Goal: Feedback & Contribution: Contribute content

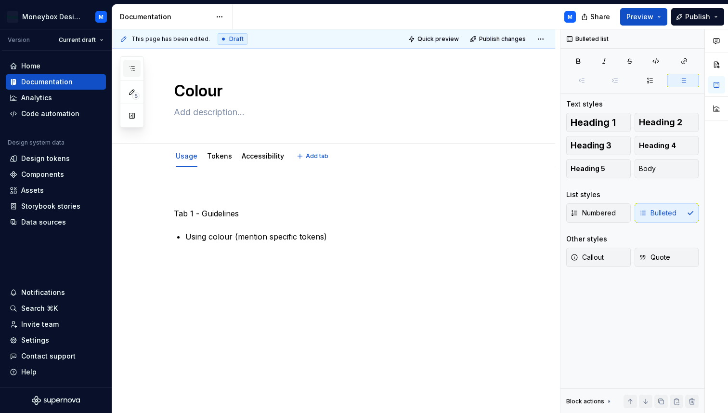
scroll to position [5, 0]
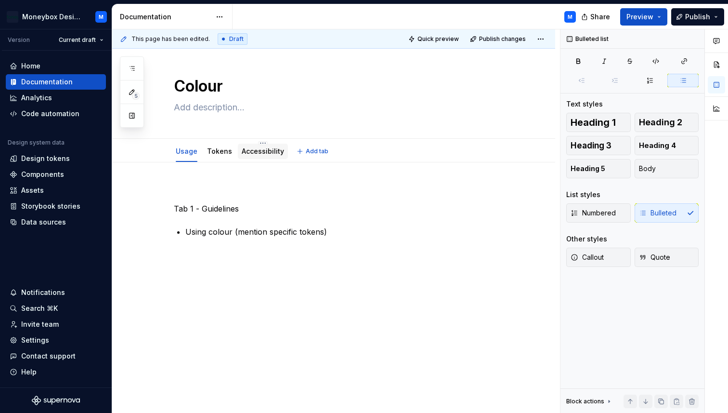
click at [253, 155] on link "Accessibility" at bounding box center [263, 151] width 42 height 8
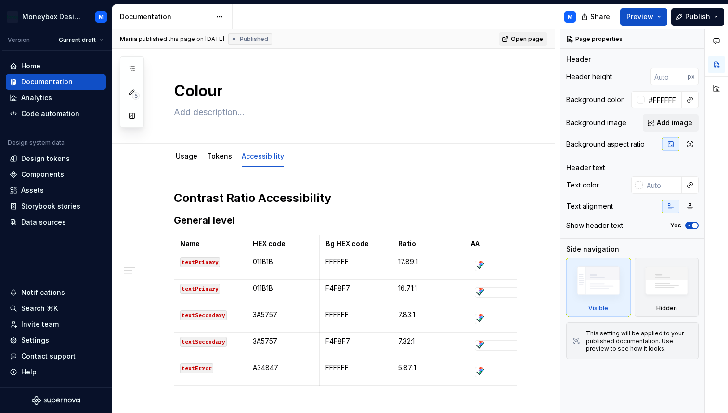
click at [532, 41] on span "Open page" at bounding box center [527, 39] width 32 height 8
click at [531, 37] on span "Open page" at bounding box center [527, 39] width 32 height 8
click at [534, 38] on span "Open page" at bounding box center [527, 39] width 32 height 8
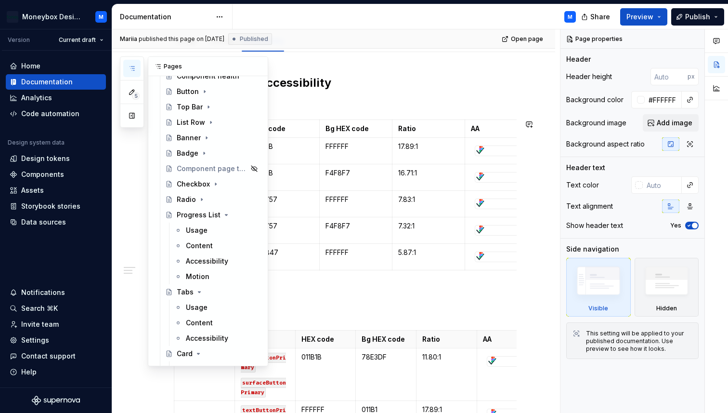
scroll to position [245, 0]
click at [188, 216] on div "Progress List" at bounding box center [199, 214] width 44 height 10
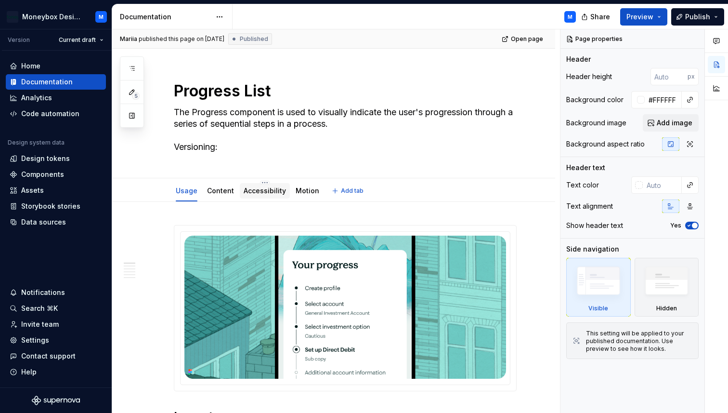
click at [266, 193] on link "Accessibility" at bounding box center [265, 190] width 42 height 8
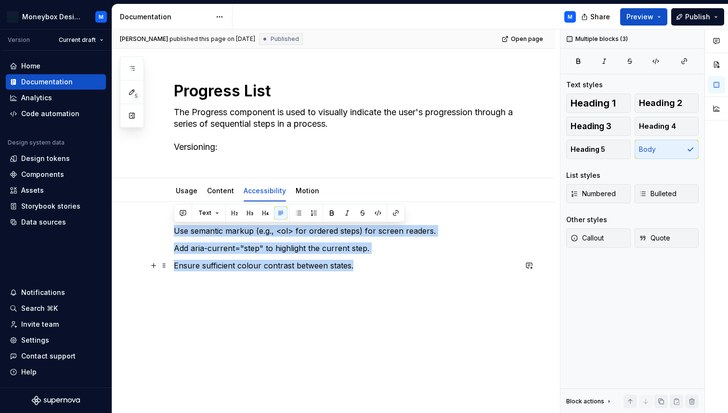
drag, startPoint x: 176, startPoint y: 231, endPoint x: 355, endPoint y: 271, distance: 183.4
click at [355, 271] on div "Use semantic markup (e.g., <ol> for ordered steps) for screen readers. Add aria…" at bounding box center [345, 248] width 343 height 46
click at [298, 210] on button "button" at bounding box center [298, 212] width 13 height 13
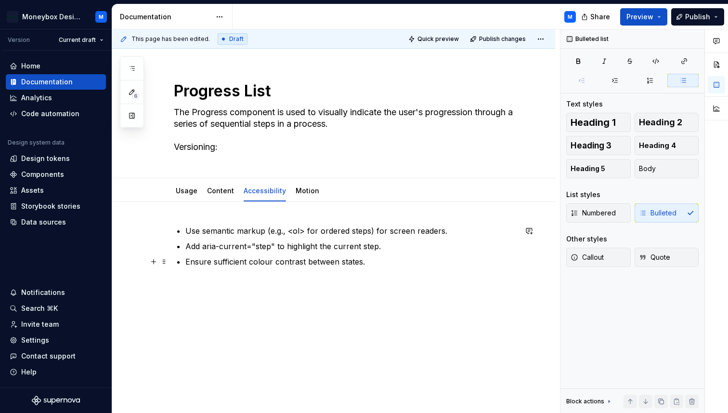
click at [367, 262] on p "Ensure sufficient colour contrast between states." at bounding box center [350, 262] width 331 height 12
type textarea "*"
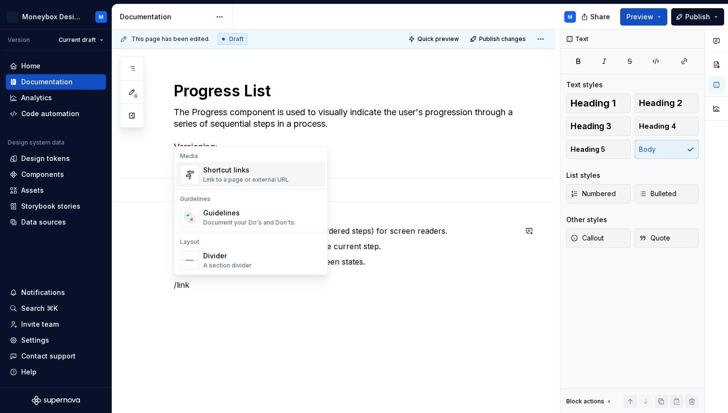
click at [277, 169] on div "Shortcut links" at bounding box center [246, 170] width 86 height 10
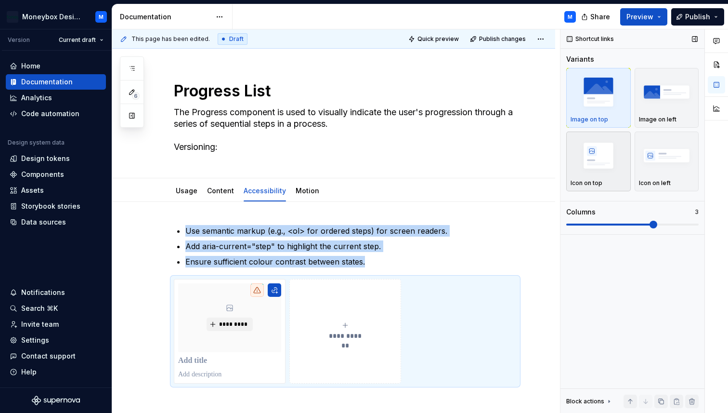
click at [609, 157] on img "button" at bounding box center [599, 155] width 56 height 35
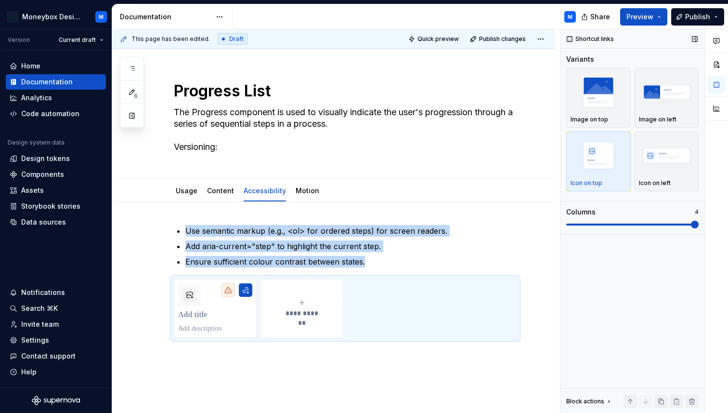
click at [699, 228] on span at bounding box center [695, 225] width 8 height 8
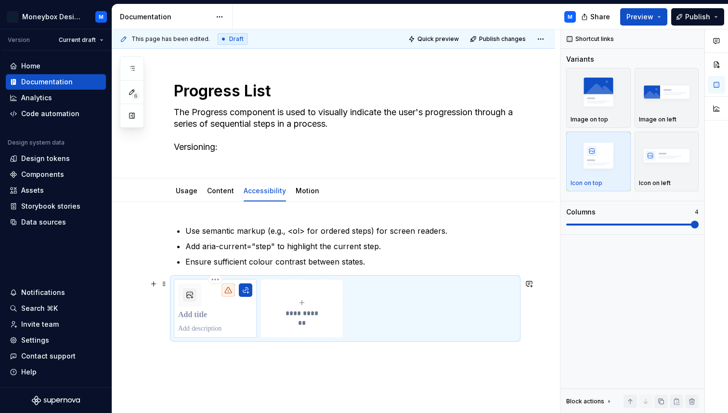
click at [219, 317] on p at bounding box center [215, 315] width 74 height 10
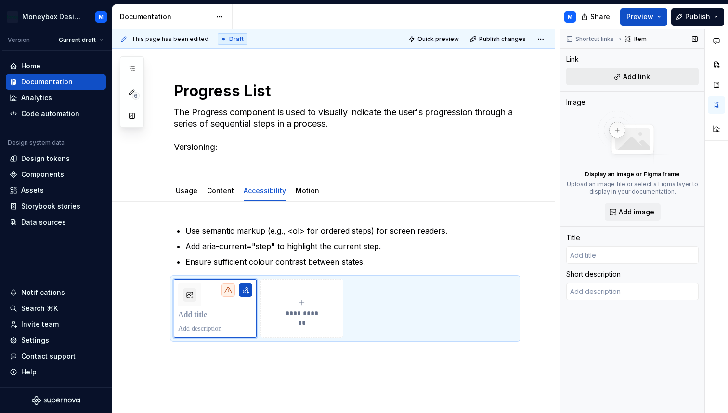
click at [610, 77] on button "Add link" at bounding box center [632, 76] width 132 height 17
type textarea "*"
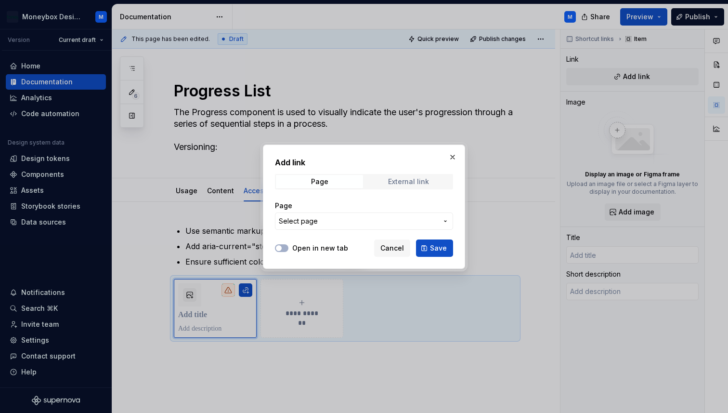
click at [394, 187] on span "External link" at bounding box center [408, 181] width 87 height 13
click at [282, 244] on button "Open in new tab" at bounding box center [281, 248] width 13 height 8
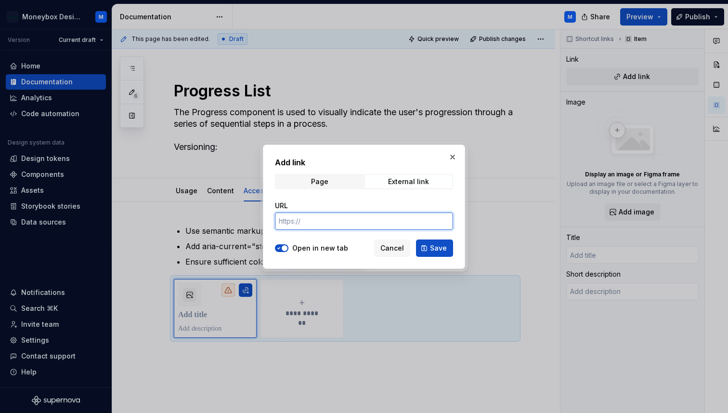
click at [325, 223] on input "URL" at bounding box center [364, 220] width 178 height 17
paste input "[URL][DOMAIN_NAME]"
type input "[URL][DOMAIN_NAME]"
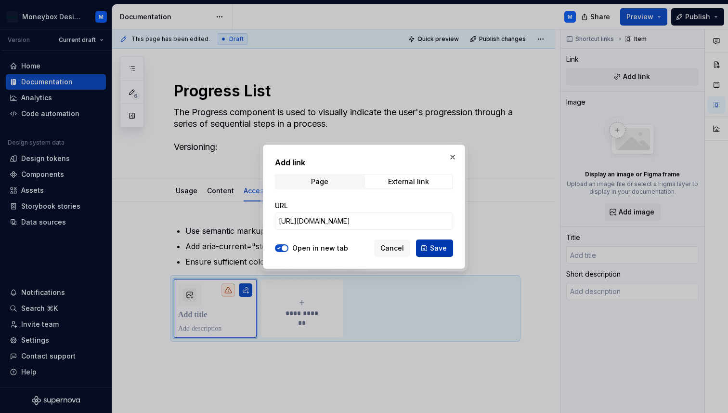
click at [441, 246] on span "Save" at bounding box center [438, 248] width 17 height 10
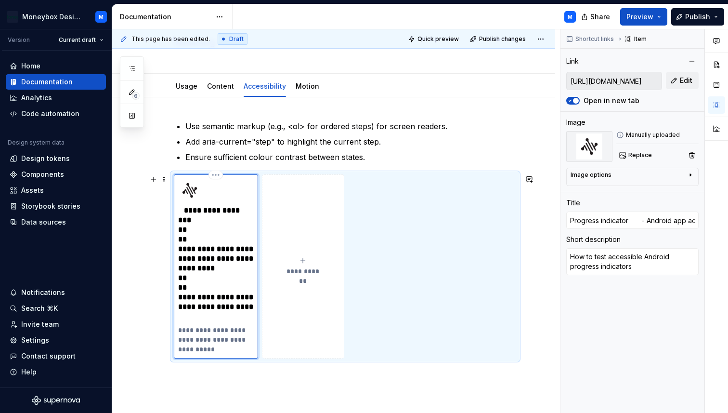
scroll to position [106, 0]
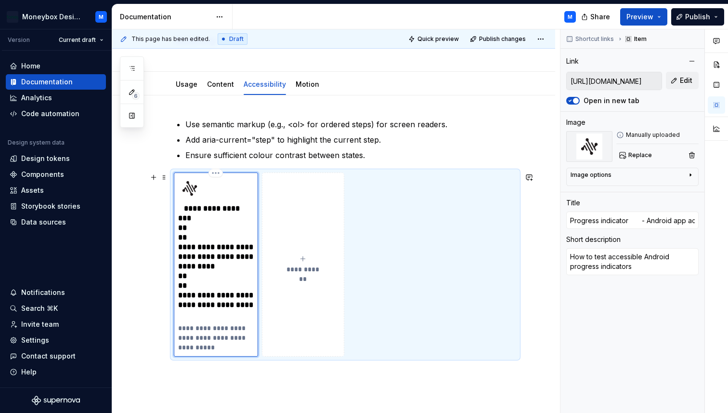
click at [200, 272] on p "**********" at bounding box center [216, 262] width 76 height 116
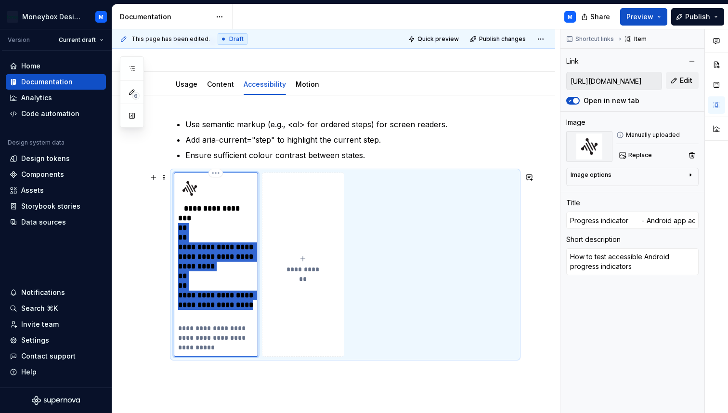
drag, startPoint x: 232, startPoint y: 314, endPoint x: 179, endPoint y: 225, distance: 102.8
click at [179, 225] on p "**********" at bounding box center [216, 262] width 76 height 116
type textarea "*"
type input "Progress indicator"
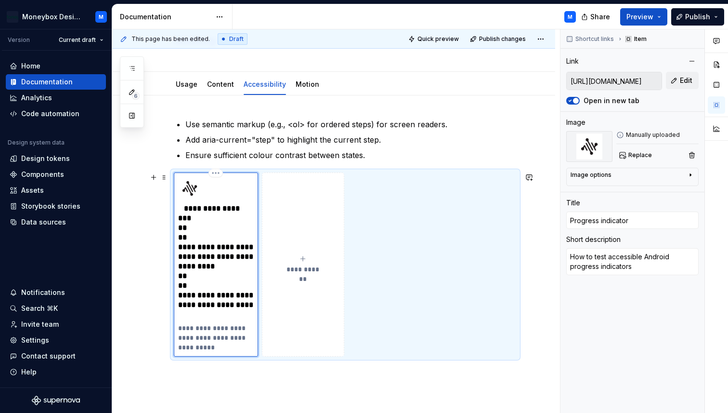
scroll to position [98, 0]
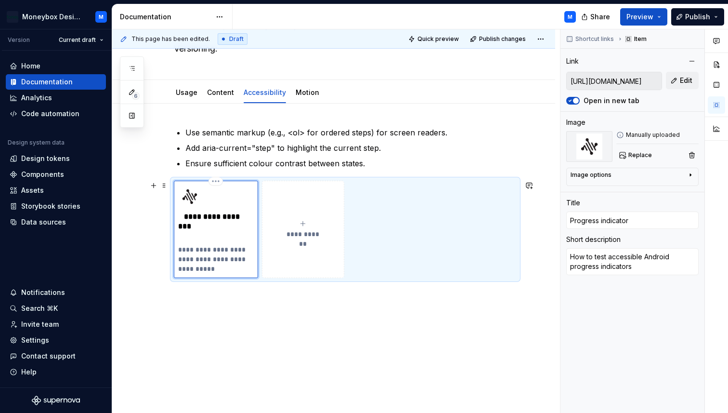
type textarea "*"
type input "Progress indicator -"
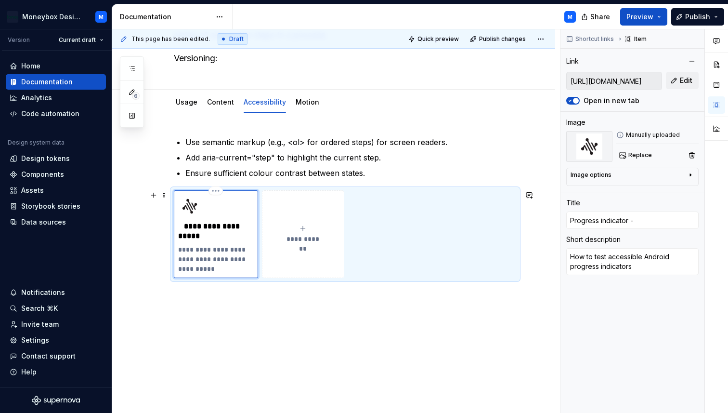
scroll to position [89, 0]
type textarea "*"
type input "Progress indicator -"
type textarea "*"
type input "Progress indicator - AN"
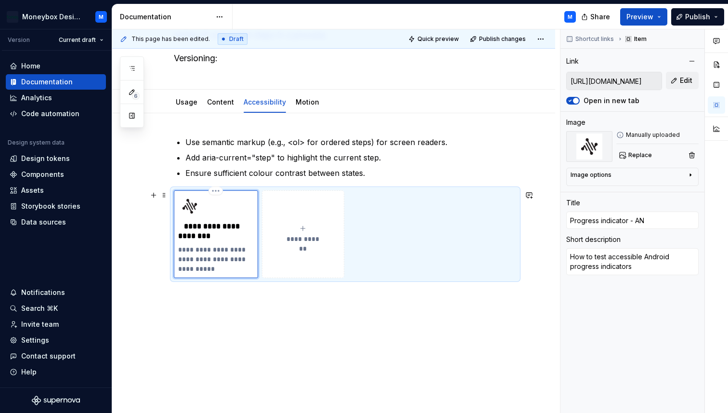
type textarea "*"
type input "Progress indicator - A"
type textarea "*"
type input "Progress indicator - An"
type textarea "*"
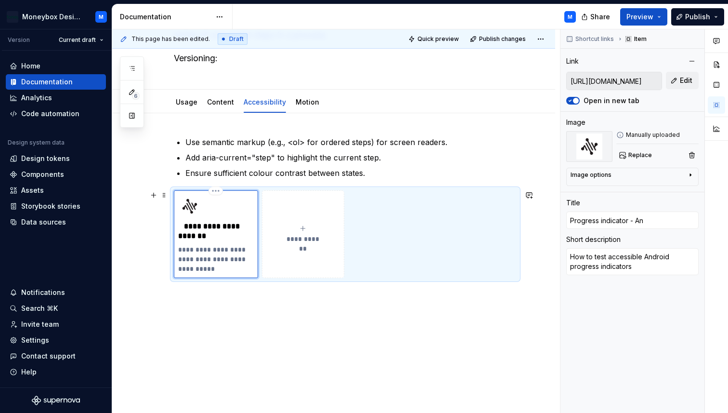
type input "Progress indicator - And"
type textarea "*"
type input "Progress indicator - Andr"
type textarea "*"
type input "Progress indicator - Andro"
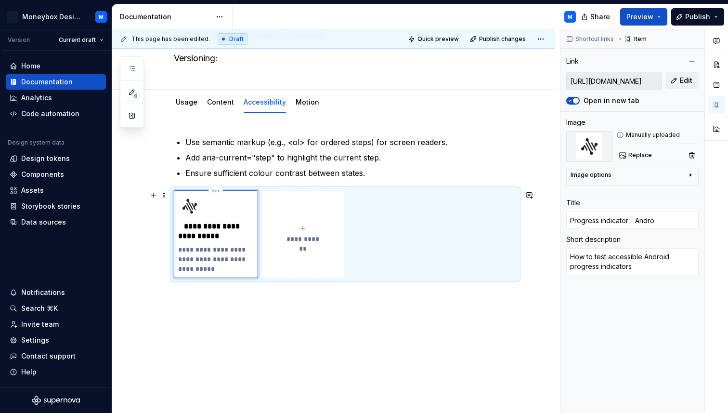
type textarea "*"
type input "Progress indicator - Androu"
type textarea "*"
type input "Progress indicator - Andro"
type textarea "*"
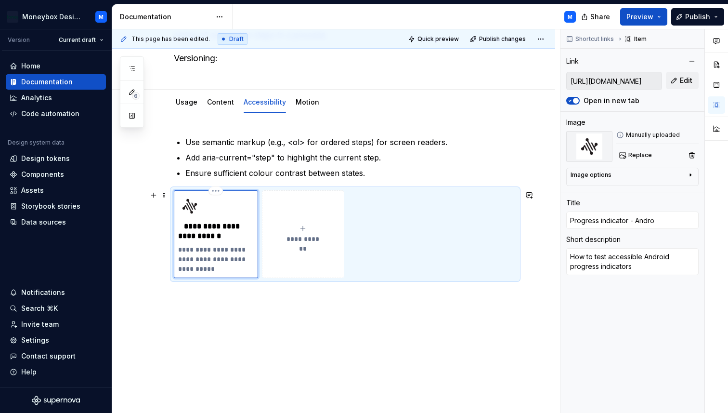
type input "Progress indicator - [PERSON_NAME]"
type textarea "*"
type input "Progress indicator - Android"
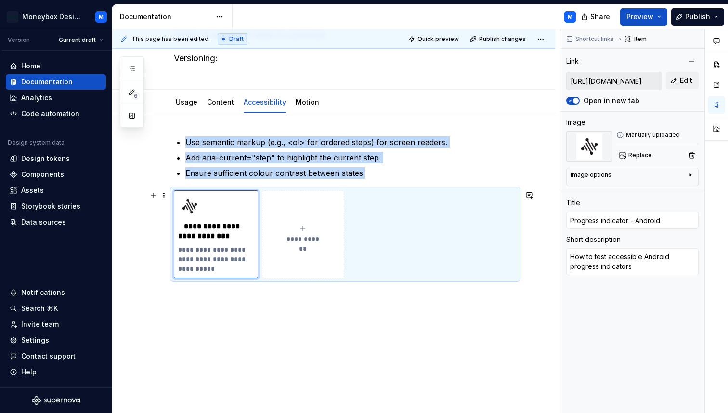
click at [303, 237] on span "**********" at bounding box center [303, 239] width 42 height 10
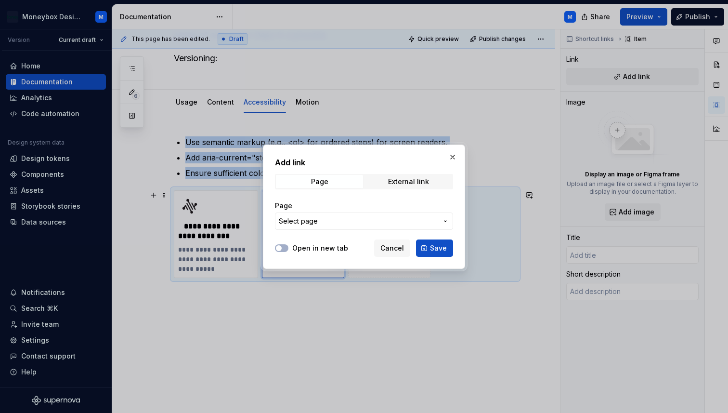
type textarea "*"
click at [402, 184] on div "External link" at bounding box center [408, 182] width 41 height 8
click at [283, 245] on button "Open in new tab" at bounding box center [281, 248] width 13 height 8
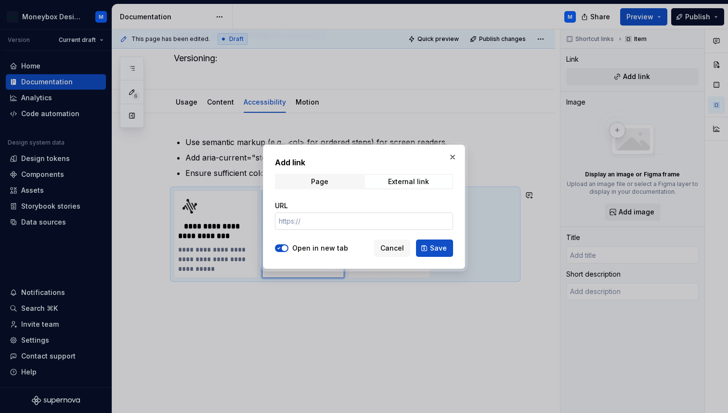
click at [323, 223] on input "URL" at bounding box center [364, 220] width 178 height 17
paste input "[URL][DOMAIN_NAME]"
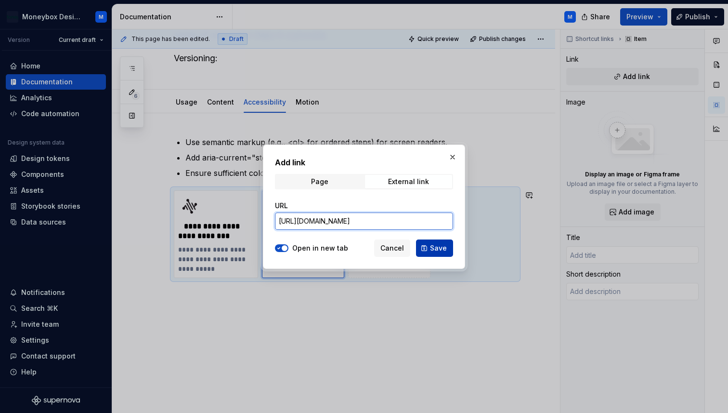
type input "[URL][DOMAIN_NAME]"
click at [439, 248] on span "Save" at bounding box center [438, 248] width 17 height 10
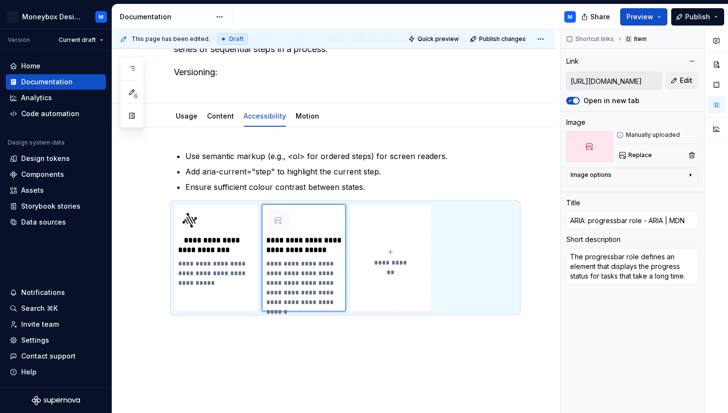
scroll to position [69, 0]
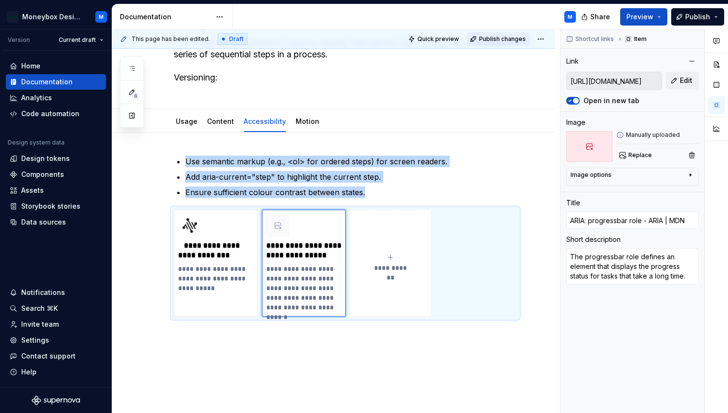
click at [497, 41] on span "Publish changes" at bounding box center [502, 39] width 47 height 8
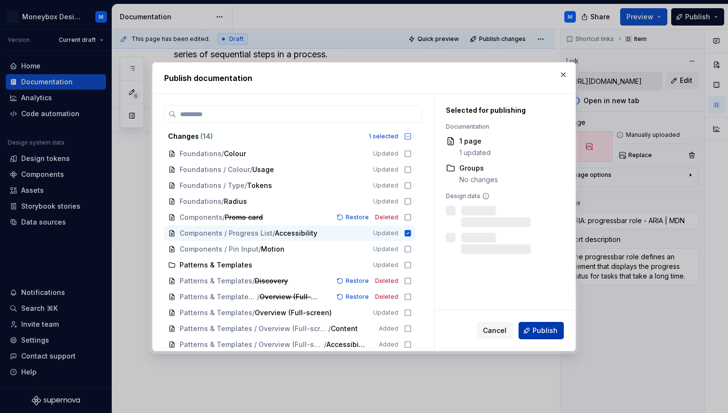
click at [541, 331] on span "Publish" at bounding box center [545, 331] width 25 height 10
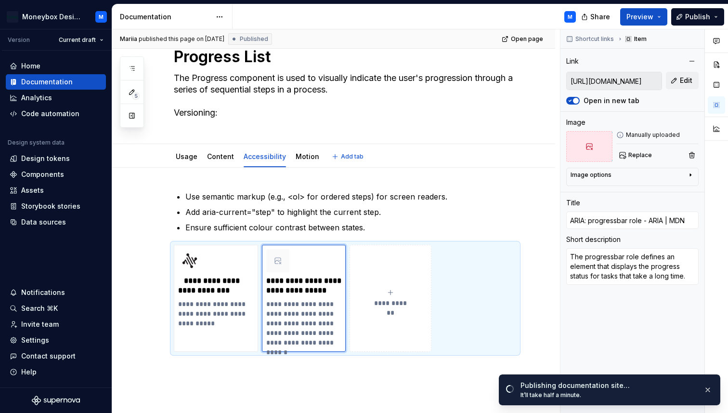
scroll to position [55, 0]
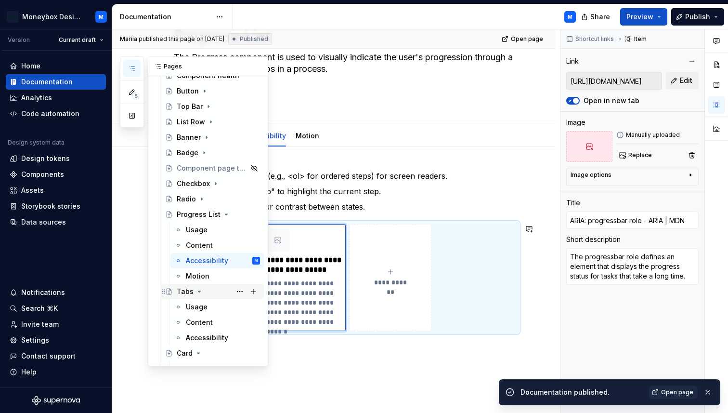
click at [183, 293] on div "Tabs" at bounding box center [185, 292] width 17 height 10
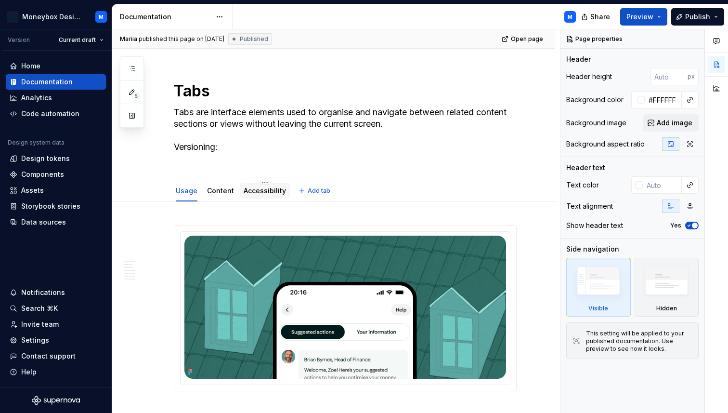
click at [251, 187] on link "Accessibility" at bounding box center [265, 190] width 42 height 8
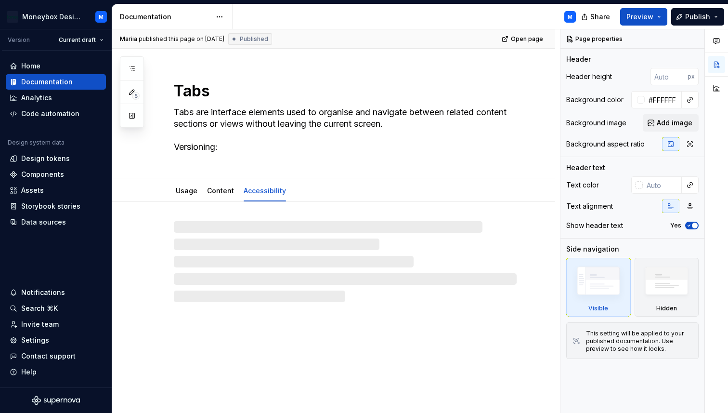
type textarea "*"
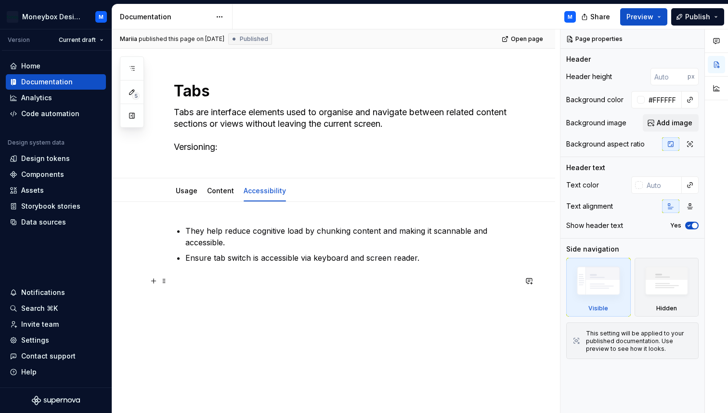
scroll to position [9, 0]
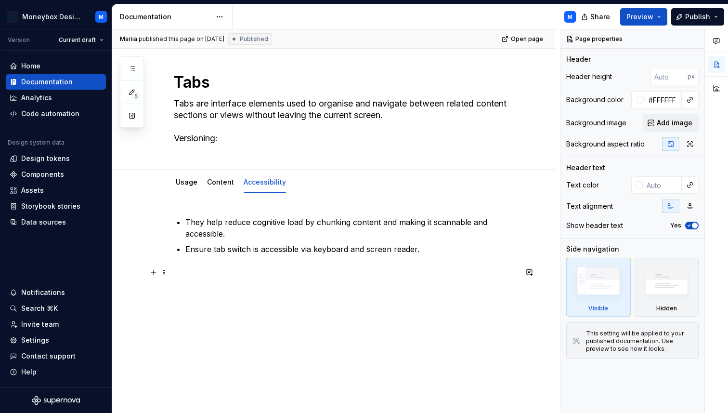
click at [151, 273] on button "button" at bounding box center [153, 271] width 13 height 13
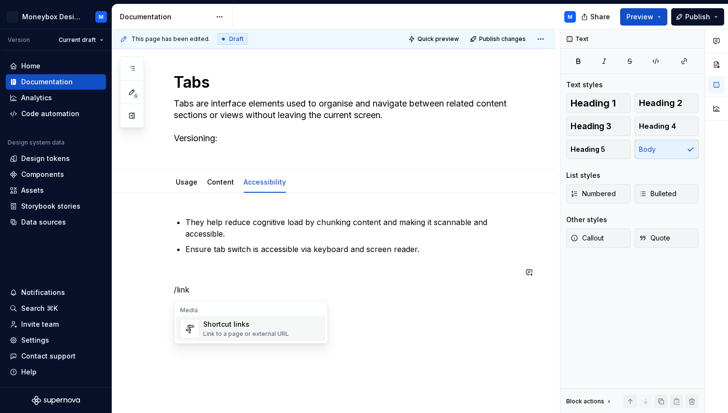
click at [215, 325] on div "Shortcut links" at bounding box center [246, 324] width 86 height 10
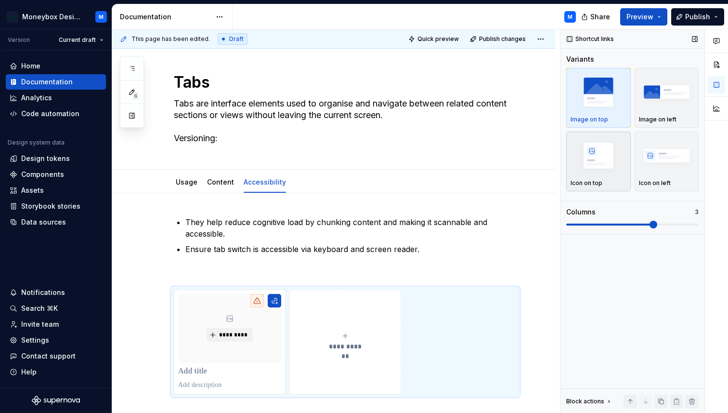
click at [592, 172] on img "button" at bounding box center [599, 155] width 56 height 35
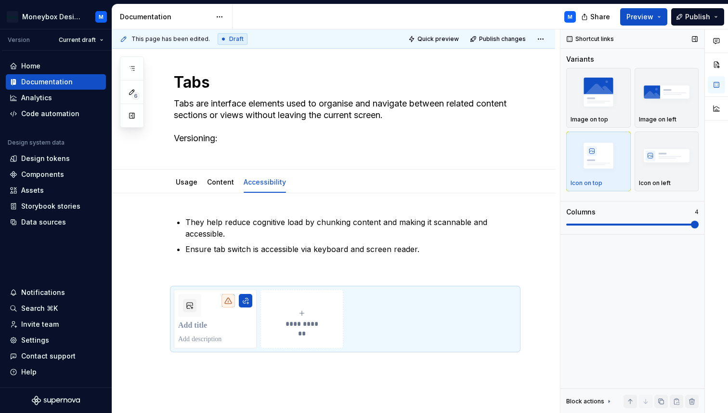
click at [699, 224] on span at bounding box center [695, 225] width 8 height 8
click at [220, 333] on div at bounding box center [215, 319] width 74 height 50
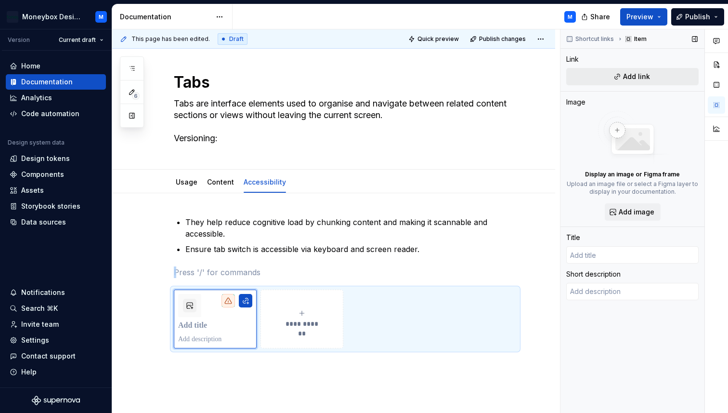
click at [653, 77] on button "Add link" at bounding box center [632, 76] width 132 height 17
type textarea "*"
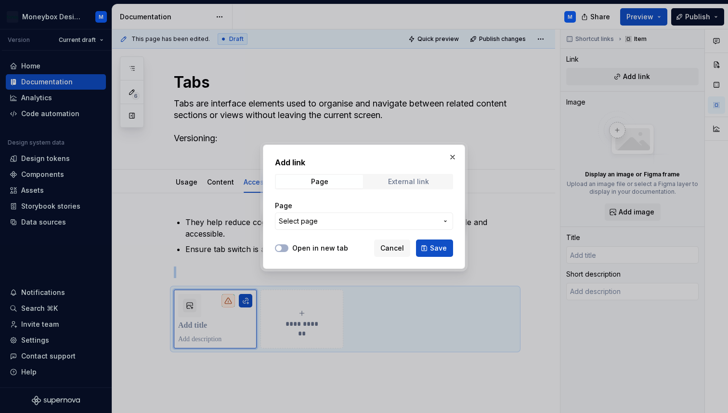
click at [409, 181] on div "External link" at bounding box center [408, 182] width 41 height 8
click at [284, 242] on div "Open in new tab Cancel Save" at bounding box center [364, 245] width 178 height 21
click at [282, 248] on icon "button" at bounding box center [279, 248] width 8 height 6
click at [320, 219] on input "URL" at bounding box center [364, 220] width 178 height 17
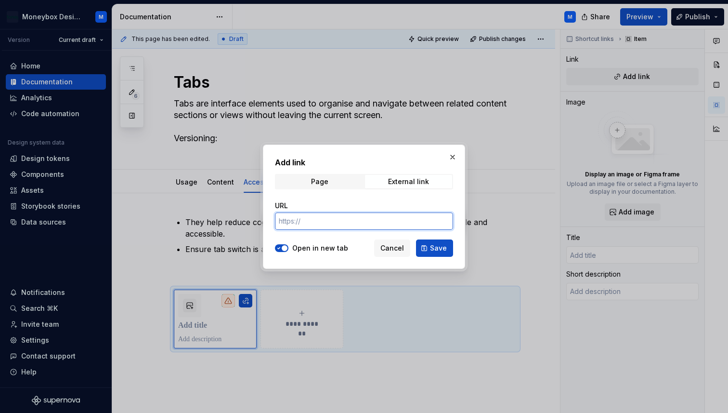
paste input "[URL][DOMAIN_NAME]"
type input "[URL][DOMAIN_NAME]"
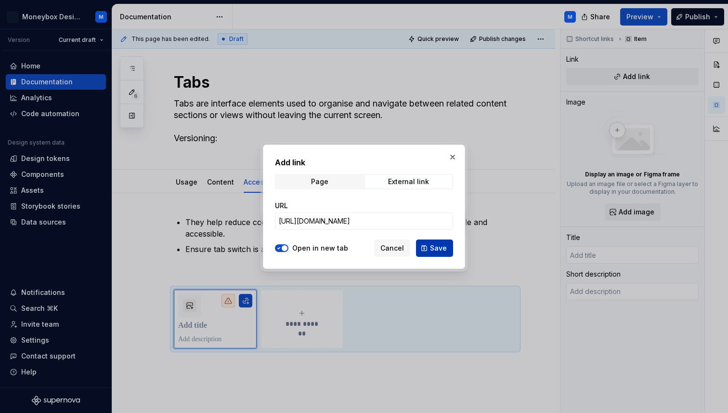
click at [443, 252] on button "Save" at bounding box center [434, 247] width 37 height 17
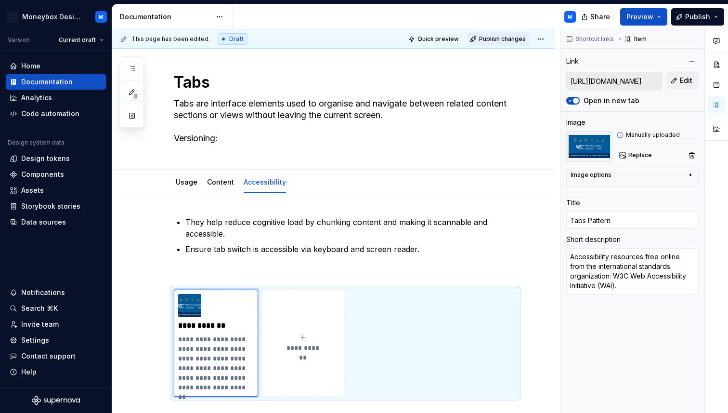
click at [500, 38] on span "Publish changes" at bounding box center [502, 39] width 47 height 8
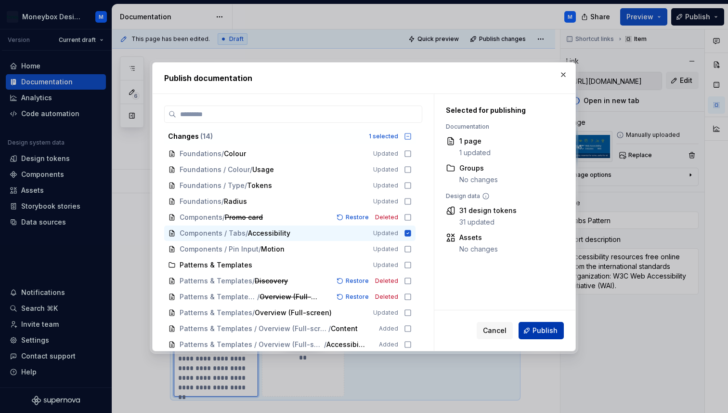
click at [537, 333] on span "Publish" at bounding box center [545, 331] width 25 height 10
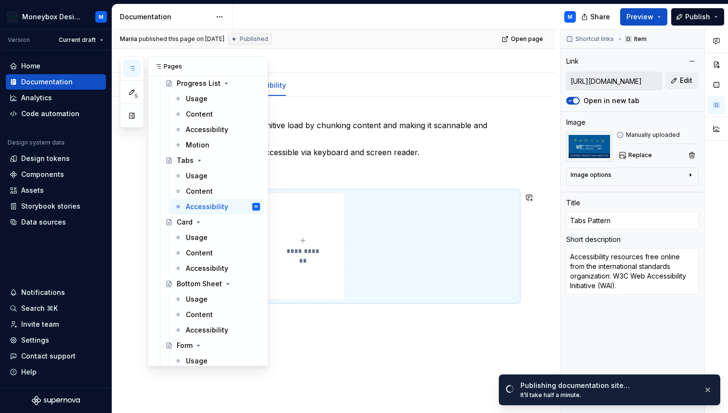
scroll to position [405, 0]
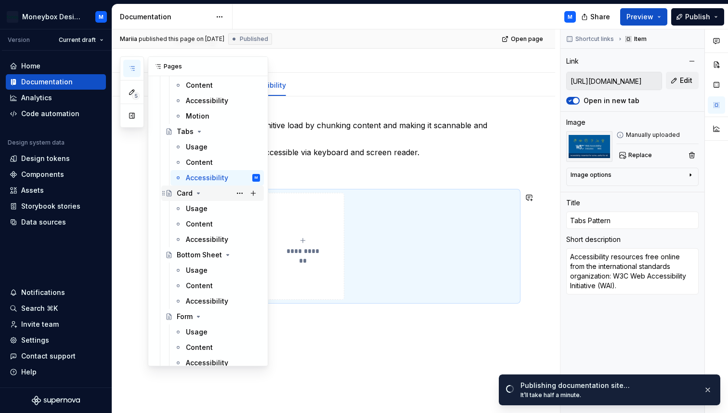
click at [185, 193] on div "Card" at bounding box center [185, 193] width 16 height 10
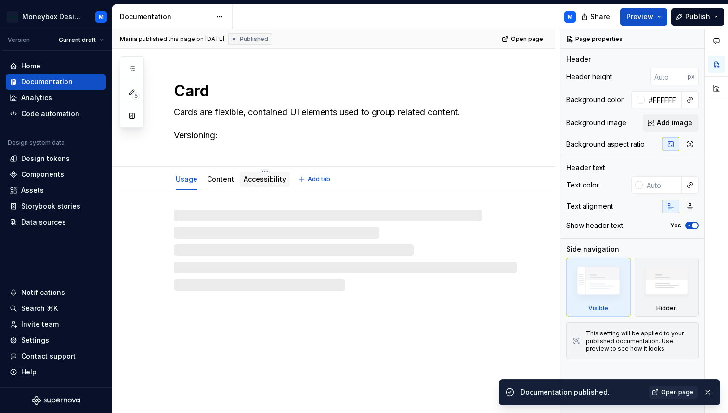
click at [259, 183] on link "Accessibility" at bounding box center [265, 179] width 42 height 8
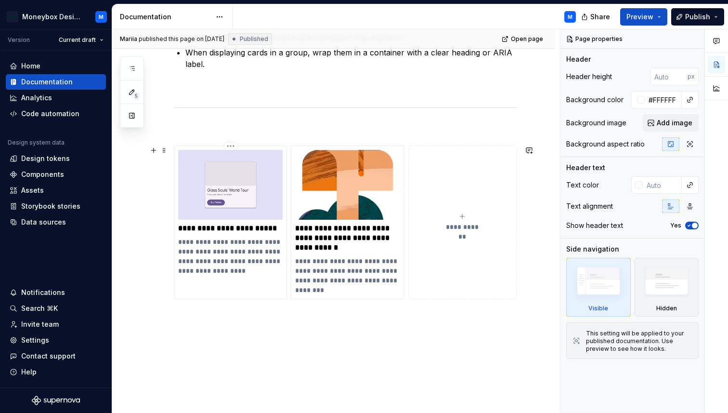
scroll to position [280, 0]
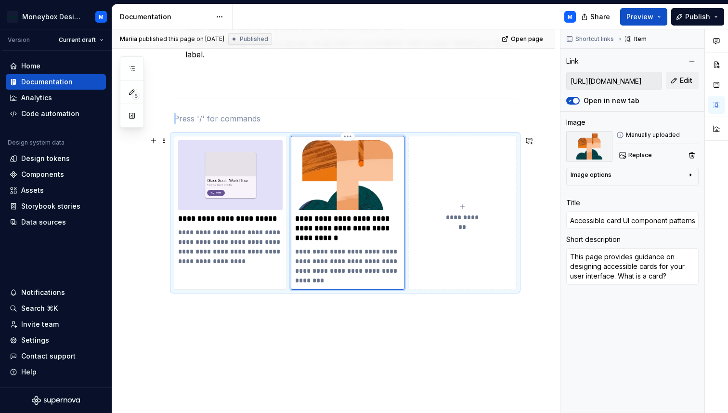
click at [344, 189] on img at bounding box center [347, 175] width 105 height 70
click at [692, 157] on button "button" at bounding box center [691, 154] width 13 height 13
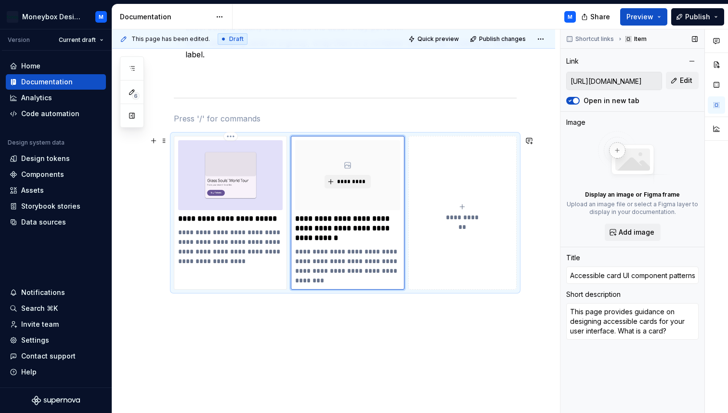
click at [174, 144] on div "**********" at bounding box center [345, 213] width 343 height 154
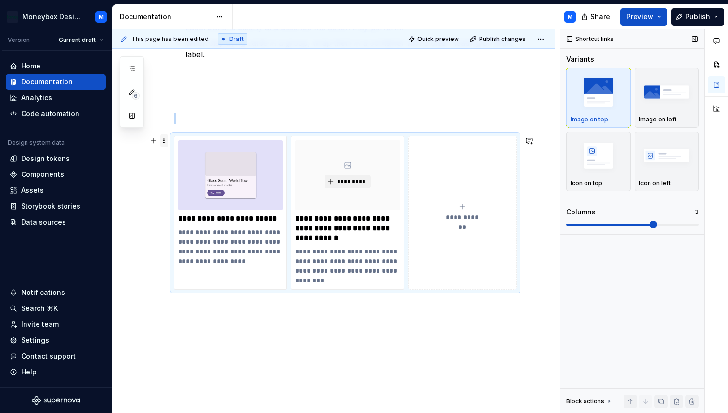
click at [166, 142] on span at bounding box center [164, 140] width 8 height 13
click at [602, 168] on img "button" at bounding box center [599, 155] width 56 height 35
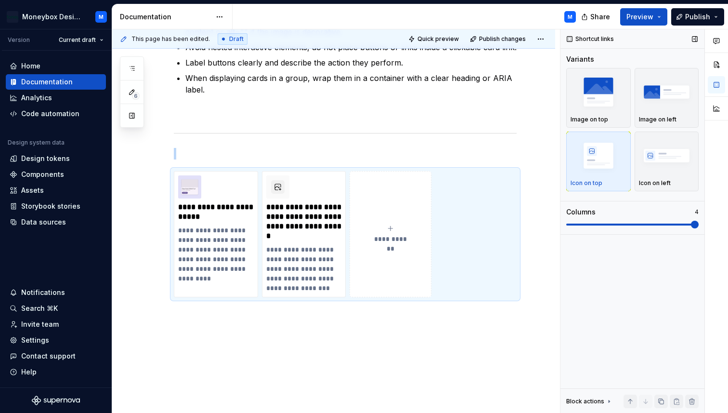
click at [699, 221] on span at bounding box center [695, 225] width 8 height 8
click at [520, 38] on span "Publish changes" at bounding box center [502, 39] width 47 height 8
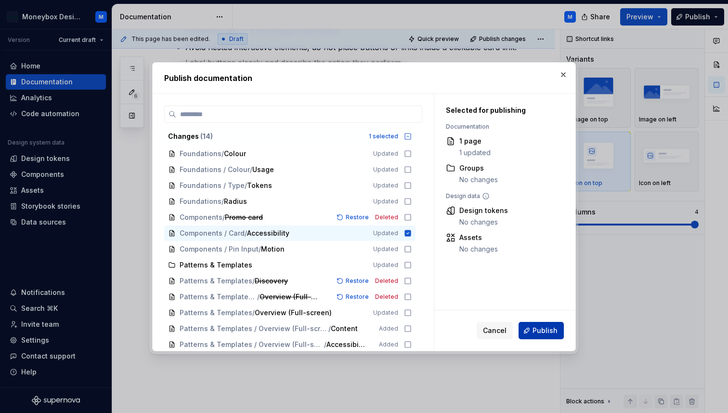
click at [539, 329] on span "Publish" at bounding box center [545, 331] width 25 height 10
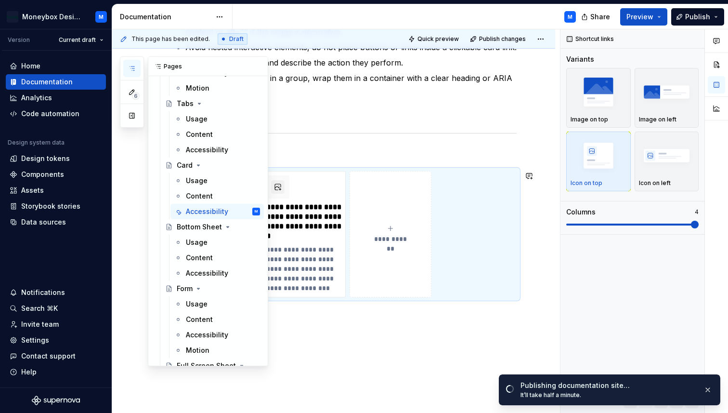
scroll to position [439, 0]
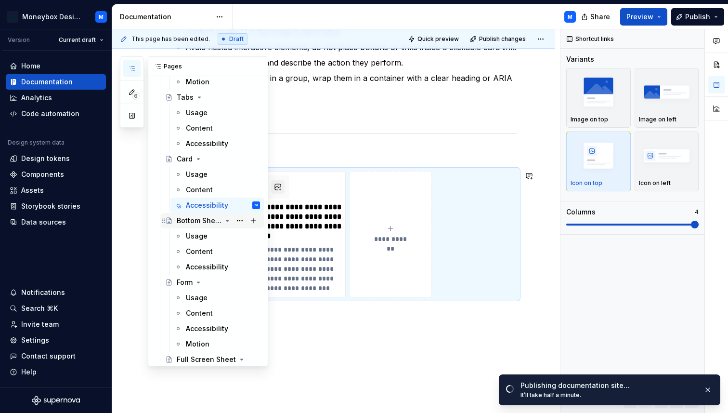
click at [187, 217] on div "Bottom Sheet" at bounding box center [199, 221] width 45 height 10
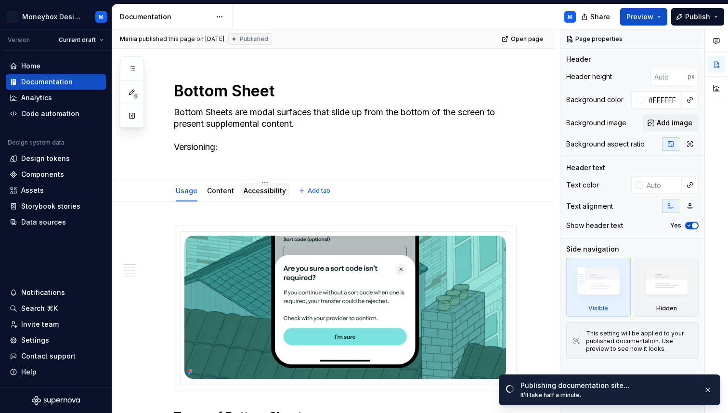
click at [257, 195] on div "Accessibility" at bounding box center [265, 191] width 42 height 10
click at [248, 190] on link "Accessibility" at bounding box center [265, 190] width 42 height 8
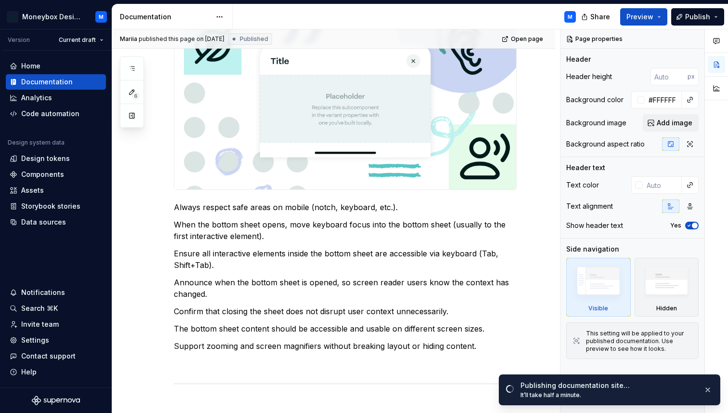
click at [241, 153] on img at bounding box center [345, 100] width 342 height 178
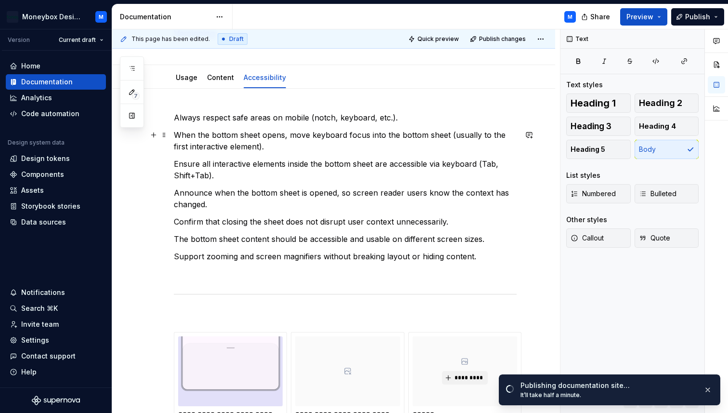
scroll to position [107, 0]
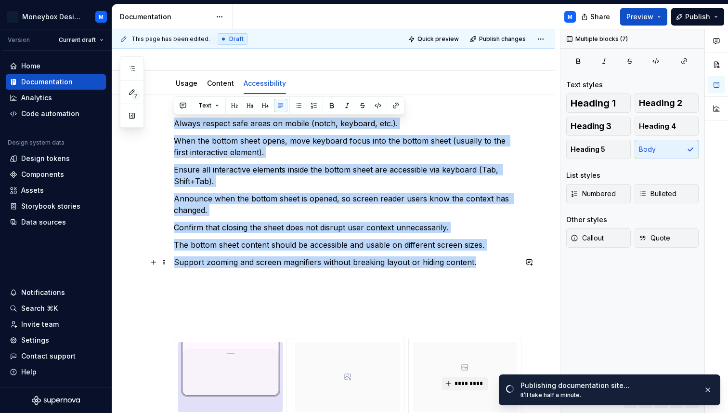
drag, startPoint x: 174, startPoint y: 121, endPoint x: 482, endPoint y: 264, distance: 339.1
click at [482, 264] on div "**********" at bounding box center [345, 325] width 343 height 415
click at [299, 106] on button "button" at bounding box center [298, 105] width 13 height 13
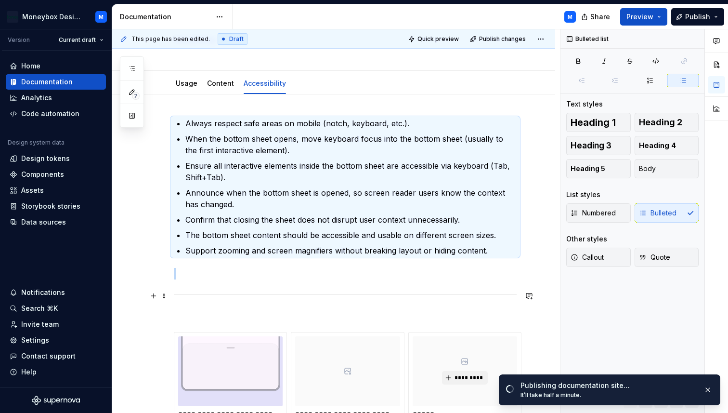
click at [203, 293] on div at bounding box center [345, 294] width 343 height 6
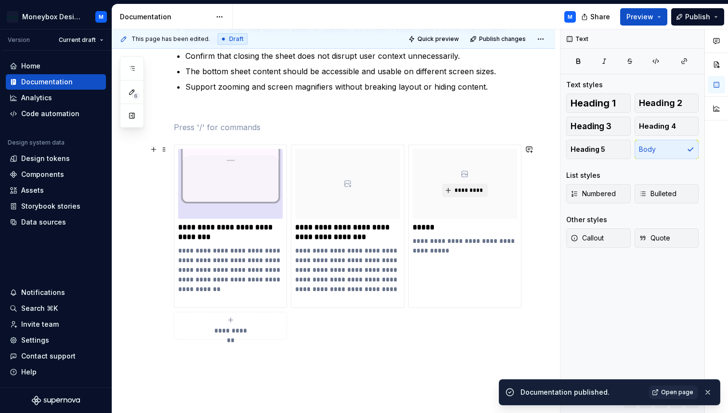
scroll to position [266, 0]
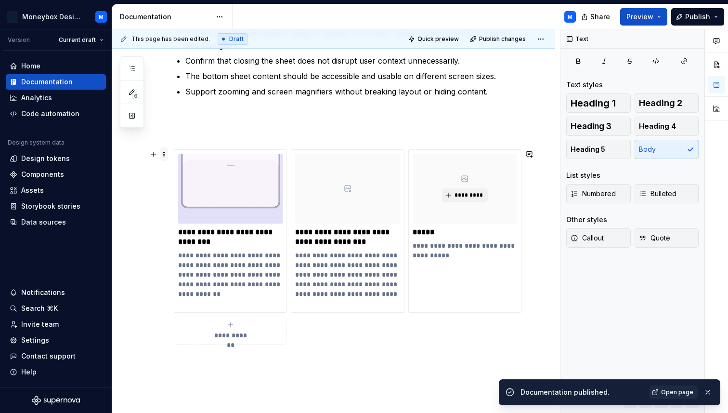
click at [164, 154] on span at bounding box center [164, 153] width 8 height 13
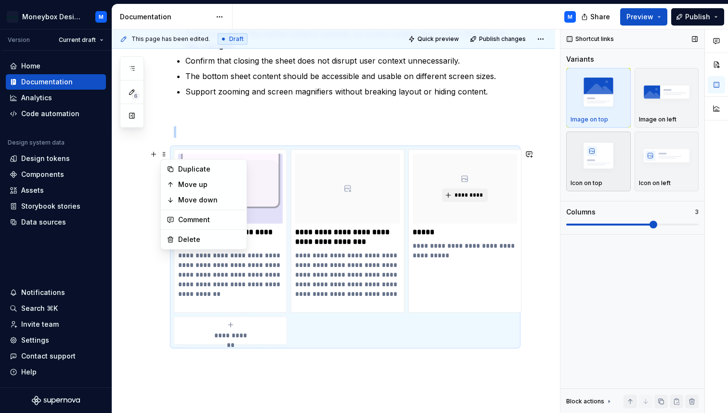
click at [594, 173] on div "button" at bounding box center [599, 155] width 56 height 39
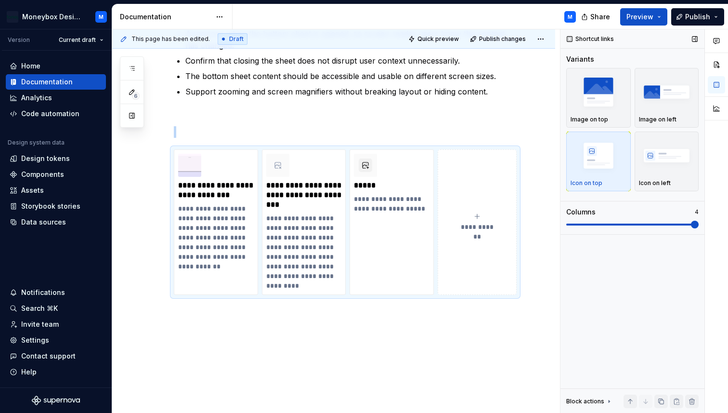
click at [699, 221] on span at bounding box center [695, 225] width 8 height 8
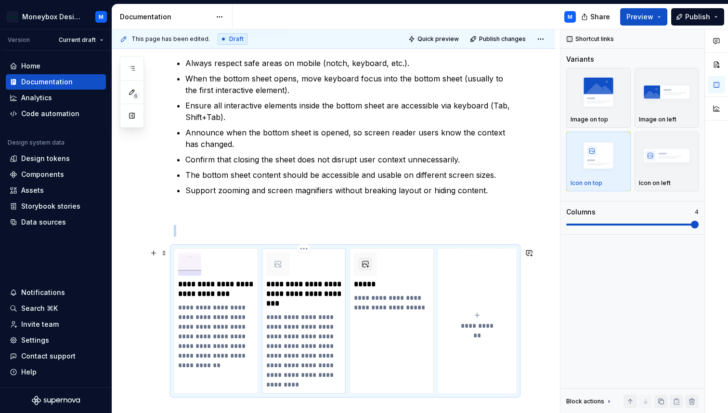
scroll to position [153, 0]
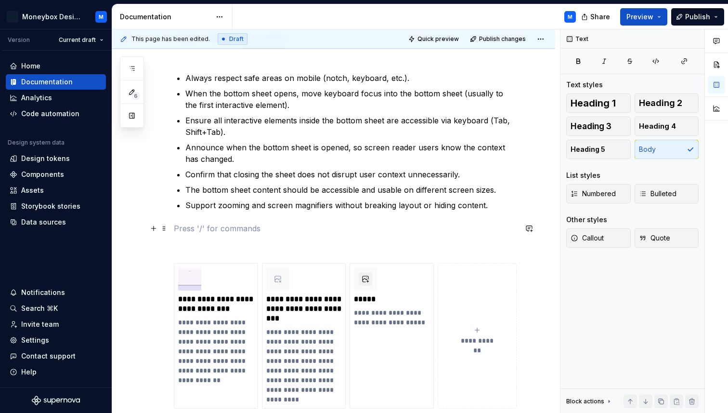
click at [188, 226] on p at bounding box center [345, 228] width 343 height 12
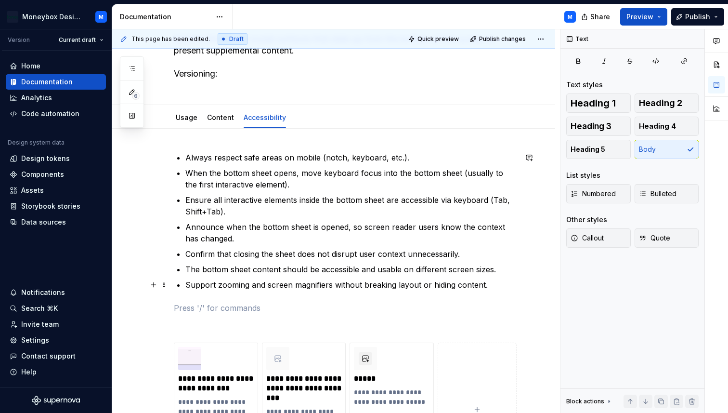
scroll to position [11, 0]
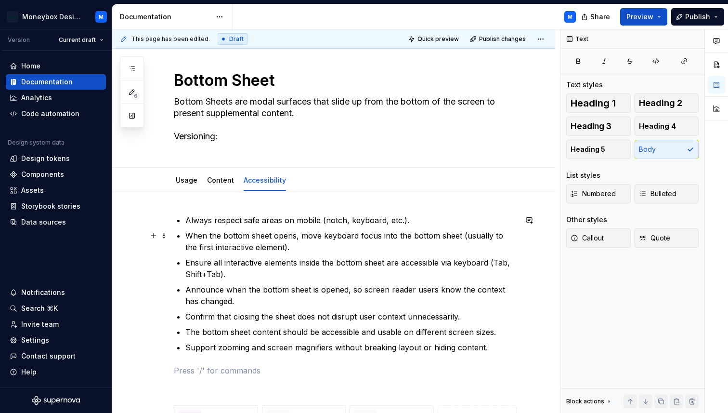
click at [335, 234] on p "When the bottom sheet opens, move keyboard focus into the bottom sheet (usually…" at bounding box center [350, 241] width 331 height 23
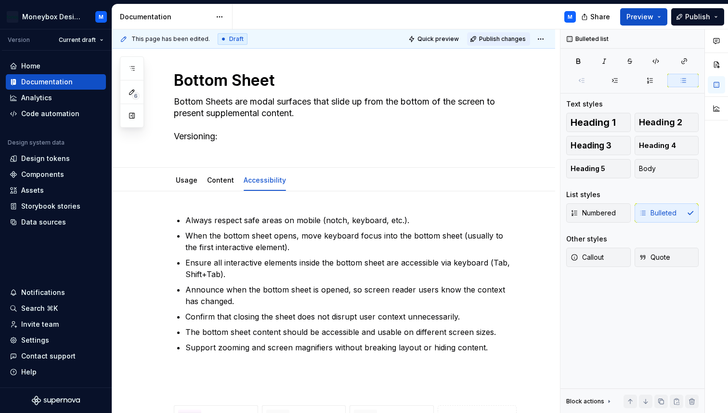
click at [507, 38] on span "Publish changes" at bounding box center [502, 39] width 47 height 8
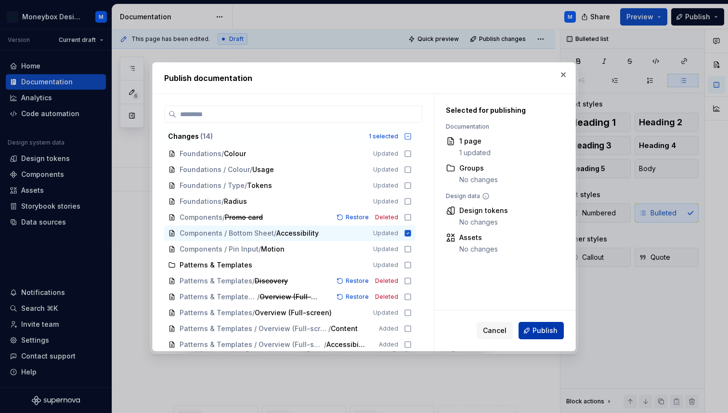
click at [535, 336] on button "Publish" at bounding box center [541, 330] width 45 height 17
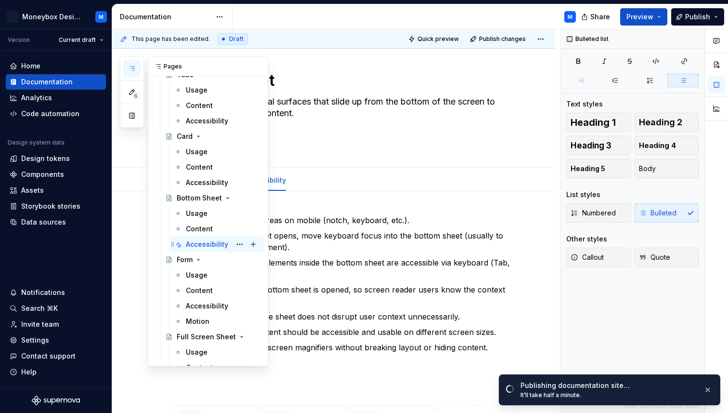
scroll to position [466, 0]
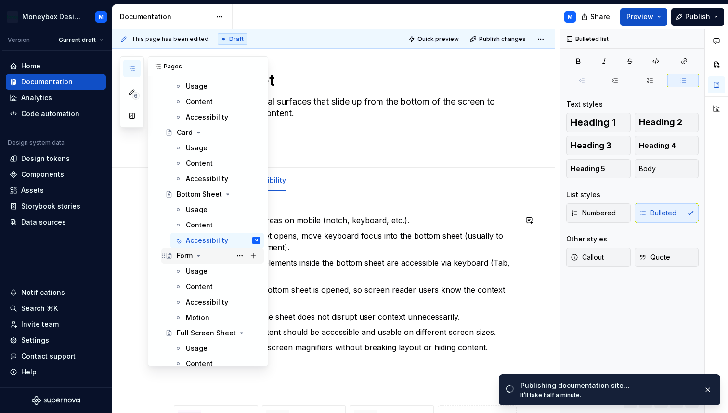
click at [183, 255] on div "Form" at bounding box center [185, 256] width 16 height 10
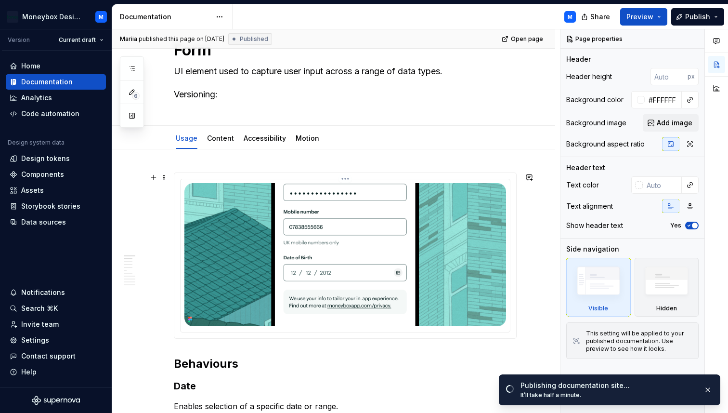
scroll to position [57, 0]
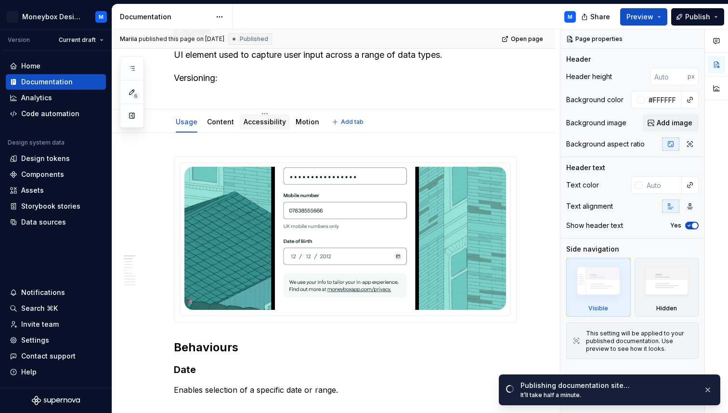
click at [260, 125] on link "Accessibility" at bounding box center [265, 122] width 42 height 8
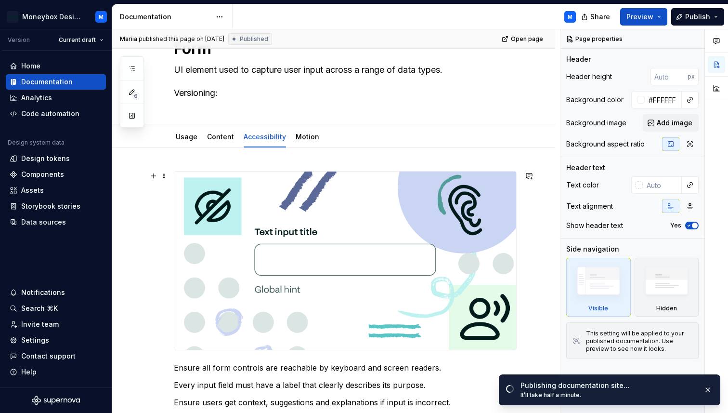
scroll to position [56, 0]
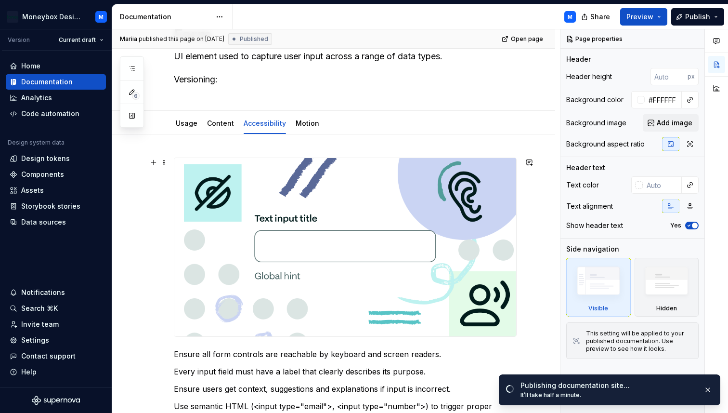
click at [278, 224] on img at bounding box center [345, 247] width 342 height 178
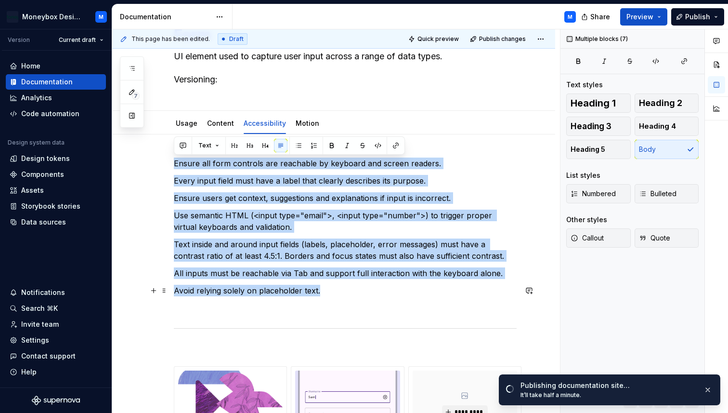
drag, startPoint x: 175, startPoint y: 160, endPoint x: 345, endPoint y: 292, distance: 214.9
click at [345, 292] on div "**********" at bounding box center [345, 349] width 343 height 384
click at [659, 195] on span "Bulleted" at bounding box center [658, 194] width 38 height 10
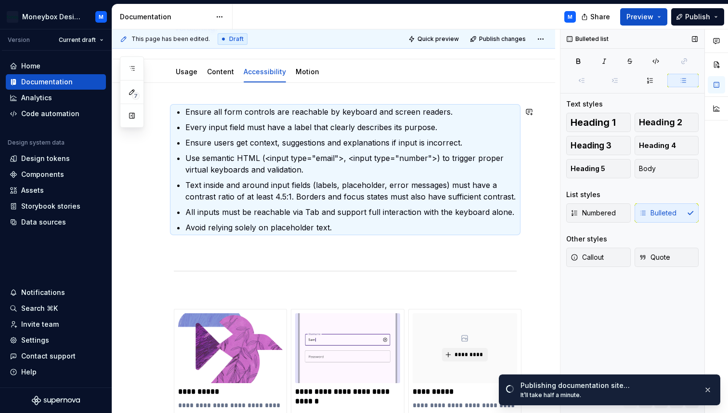
scroll to position [111, 0]
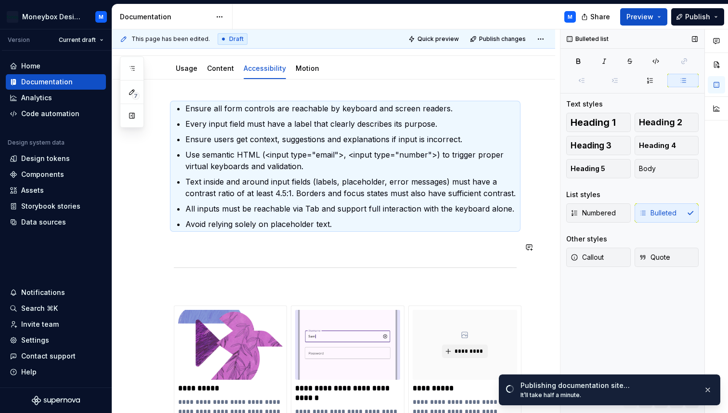
click at [212, 266] on div at bounding box center [345, 267] width 343 height 6
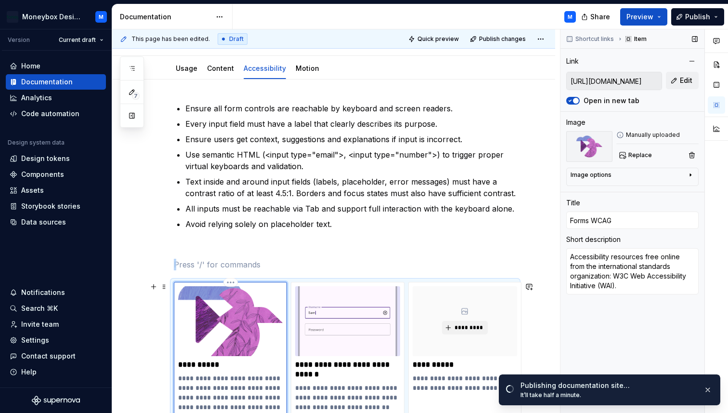
click at [214, 304] on img at bounding box center [230, 321] width 105 height 70
click at [693, 154] on button "button" at bounding box center [691, 154] width 13 height 13
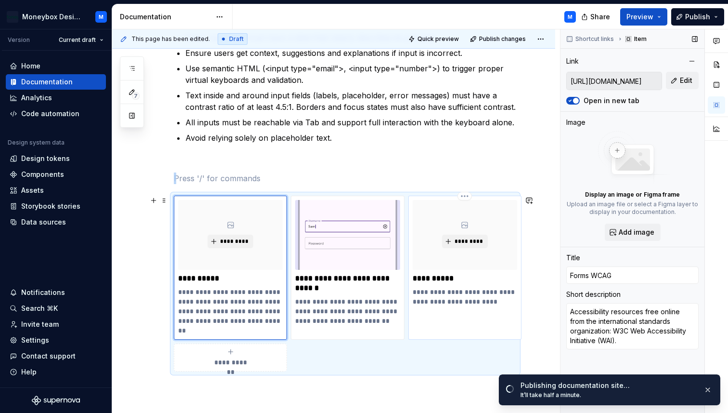
scroll to position [208, 0]
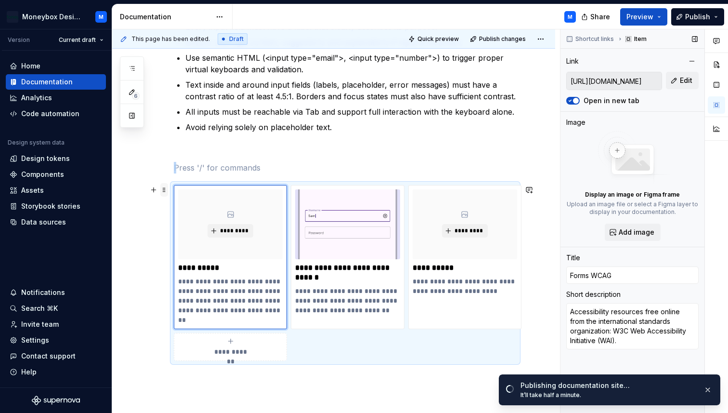
click at [164, 189] on span at bounding box center [164, 189] width 8 height 13
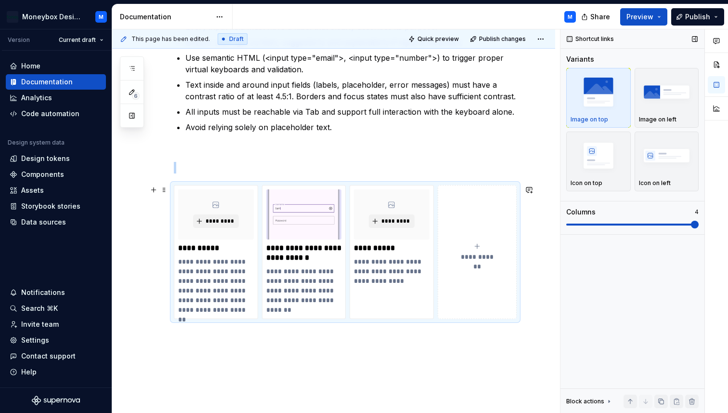
click at [697, 221] on span at bounding box center [695, 225] width 8 height 8
click at [610, 157] on img "button" at bounding box center [599, 155] width 56 height 35
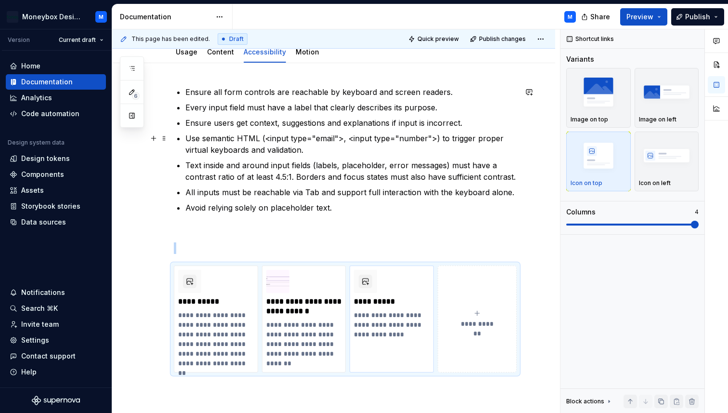
scroll to position [80, 0]
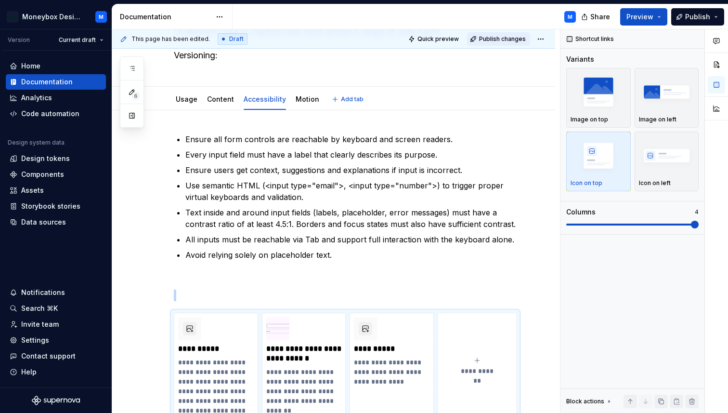
click at [500, 38] on span "Publish changes" at bounding box center [502, 39] width 47 height 8
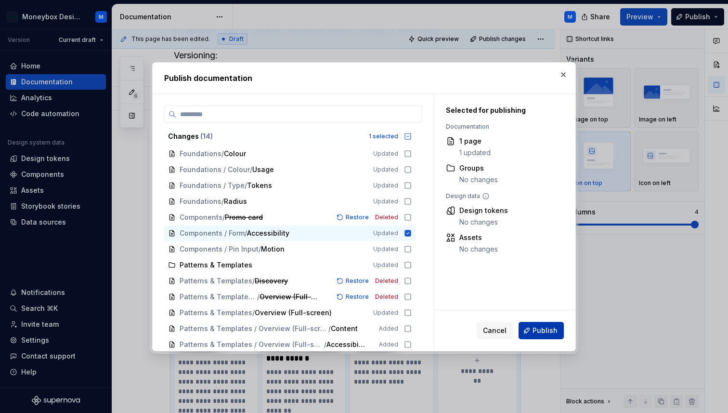
click at [537, 331] on span "Publish" at bounding box center [545, 331] width 25 height 10
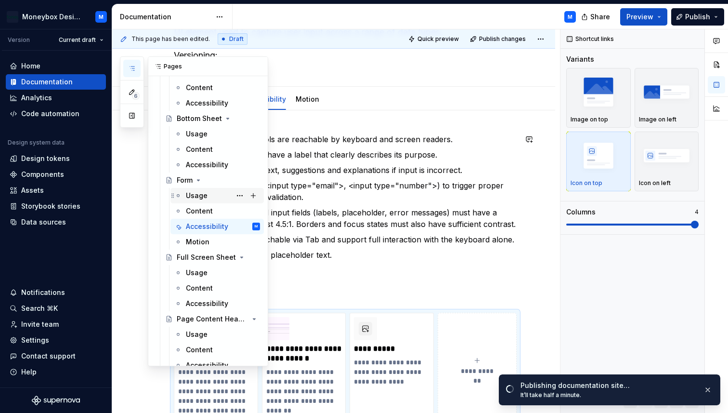
scroll to position [543, 0]
click at [189, 255] on div "Full Screen Sheet" at bounding box center [199, 256] width 45 height 10
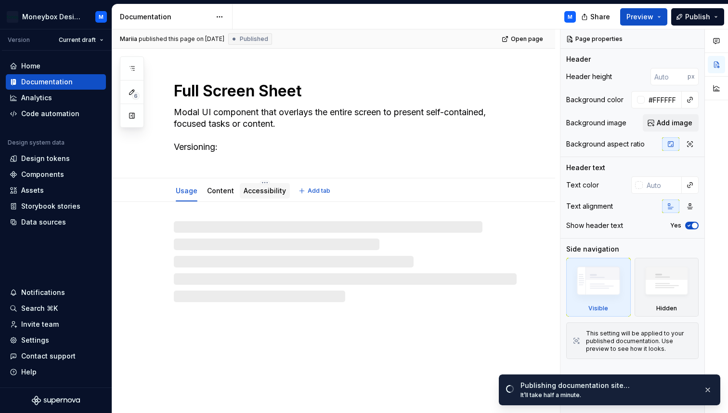
click at [253, 192] on link "Accessibility" at bounding box center [265, 190] width 42 height 8
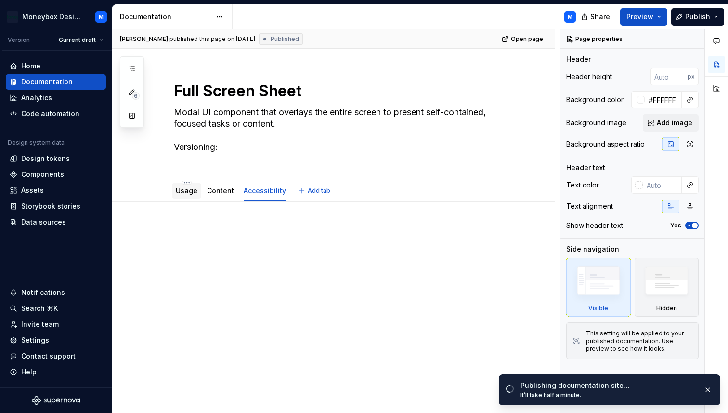
click at [183, 194] on link "Usage" at bounding box center [187, 190] width 22 height 8
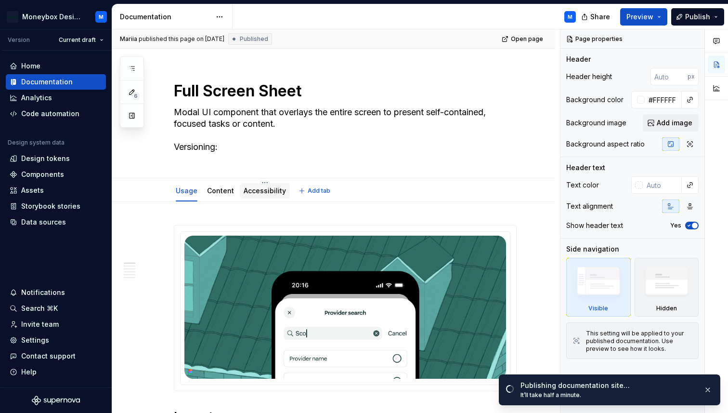
click at [253, 194] on link "Accessibility" at bounding box center [265, 190] width 42 height 8
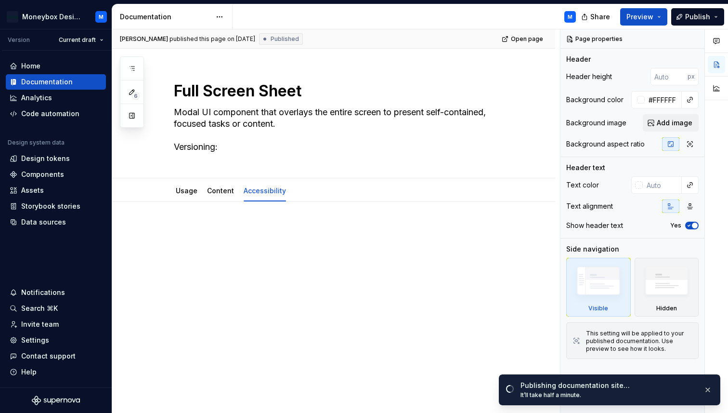
click at [218, 221] on div at bounding box center [333, 299] width 443 height 195
click at [185, 194] on link "Usage" at bounding box center [187, 190] width 22 height 8
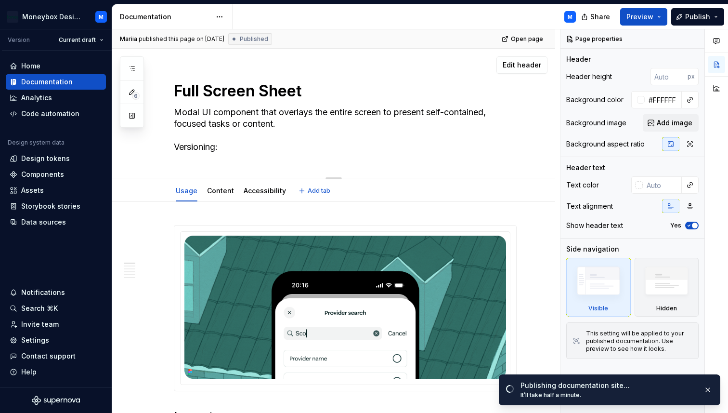
click at [280, 91] on textarea "Full Screen Sheet" at bounding box center [343, 90] width 343 height 23
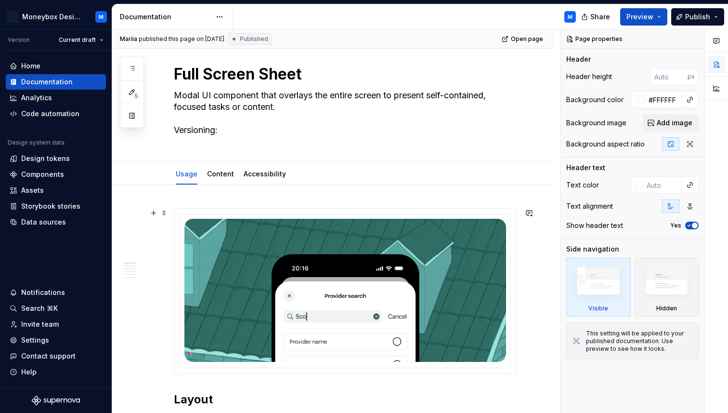
scroll to position [31, 0]
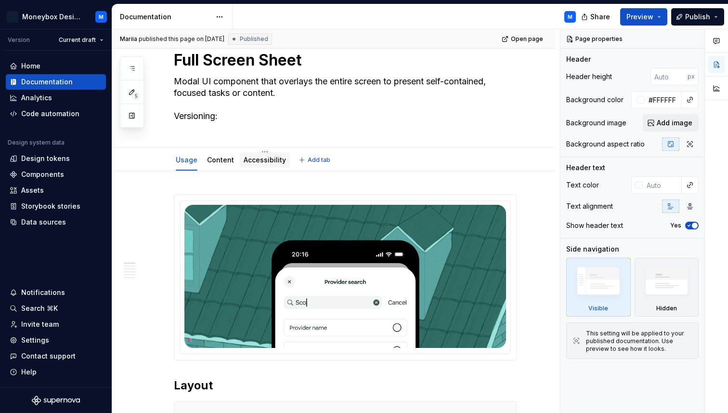
click at [255, 161] on link "Accessibility" at bounding box center [265, 160] width 42 height 8
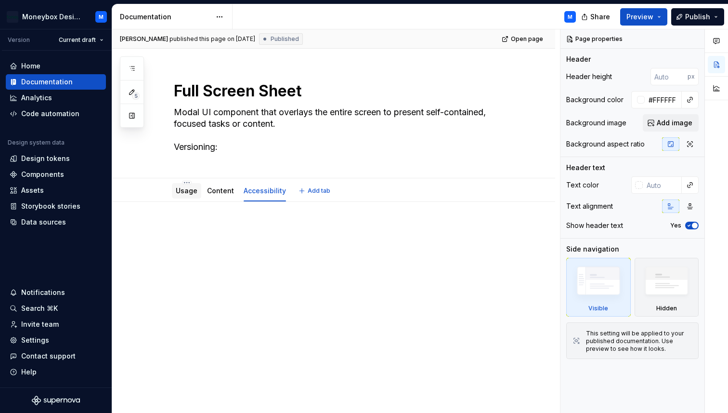
click at [182, 198] on div "Usage" at bounding box center [186, 190] width 29 height 15
click at [189, 192] on link "Usage" at bounding box center [187, 190] width 22 height 8
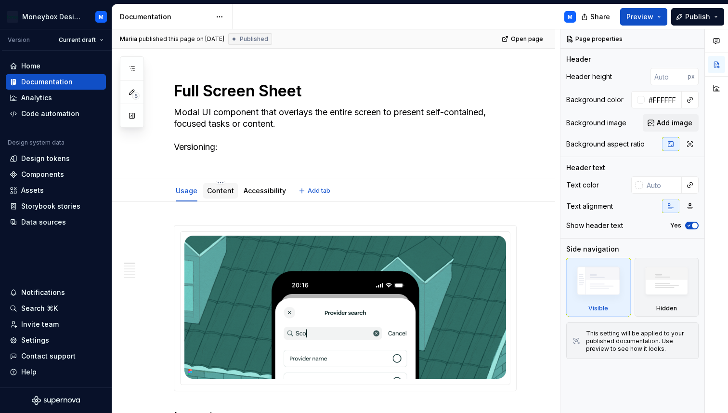
click at [219, 189] on link "Content" at bounding box center [220, 190] width 27 height 8
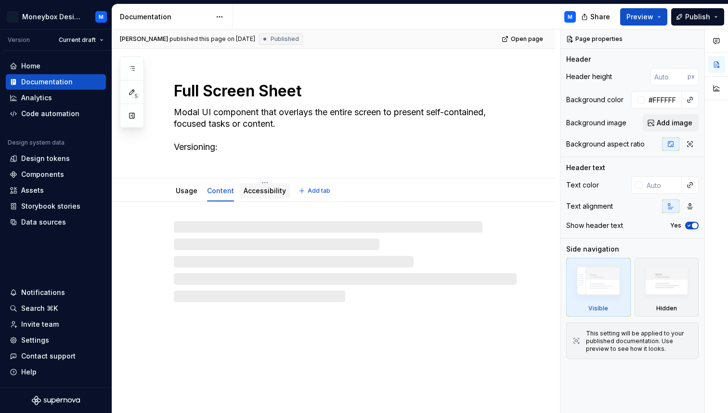
click at [266, 191] on link "Accessibility" at bounding box center [265, 190] width 42 height 8
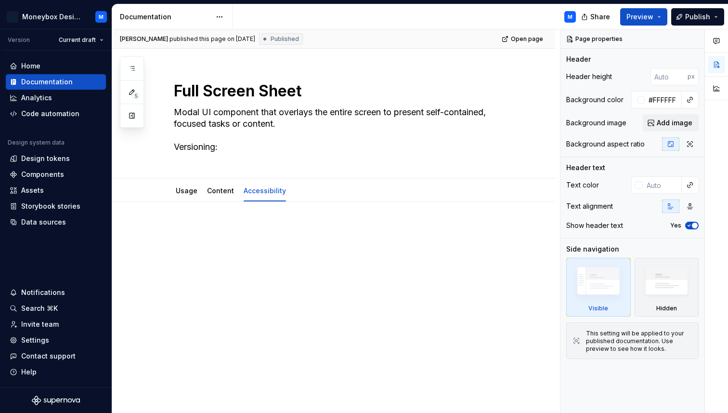
click at [187, 228] on p at bounding box center [345, 231] width 343 height 12
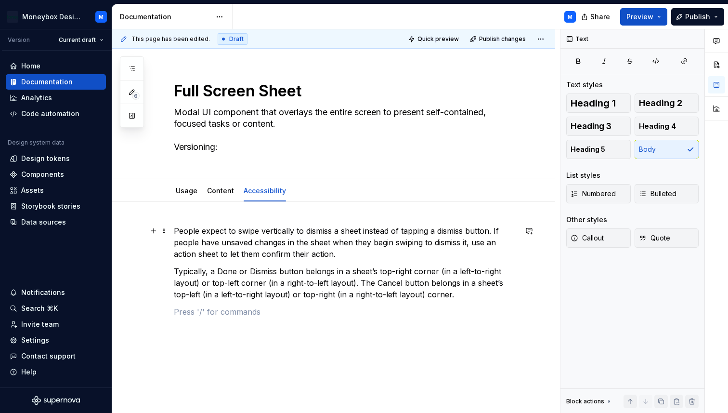
click at [354, 257] on p "People expect to swipe vertically to dismiss a sheet instead of tapping a dismi…" at bounding box center [345, 242] width 343 height 35
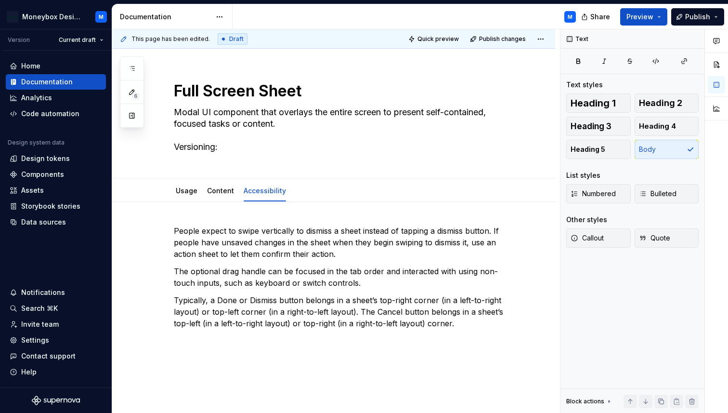
type textarea "*"
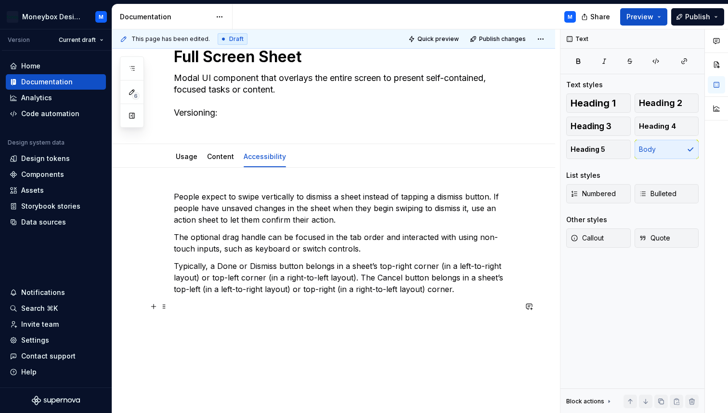
scroll to position [68, 0]
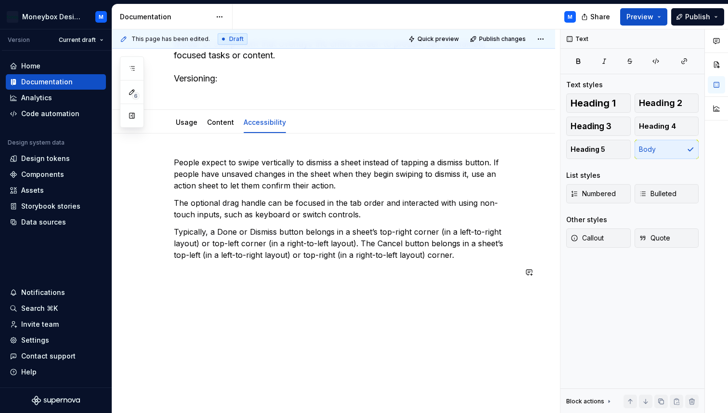
click at [184, 297] on div "People expect to swipe vertically to dismiss a sheet instead of tapping a dismi…" at bounding box center [333, 273] width 443 height 280
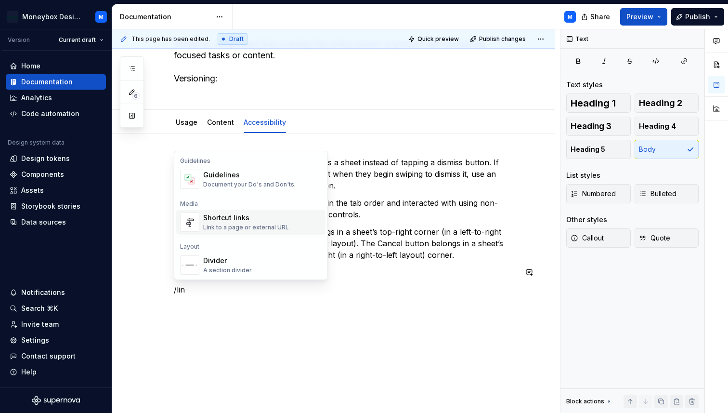
click at [255, 228] on div "Link to a page or external URL" at bounding box center [246, 227] width 86 height 8
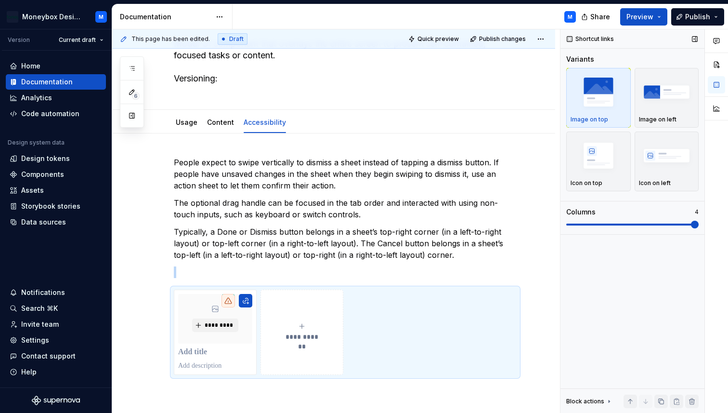
click at [699, 221] on span at bounding box center [695, 225] width 8 height 8
click at [614, 174] on div "button" at bounding box center [599, 155] width 56 height 39
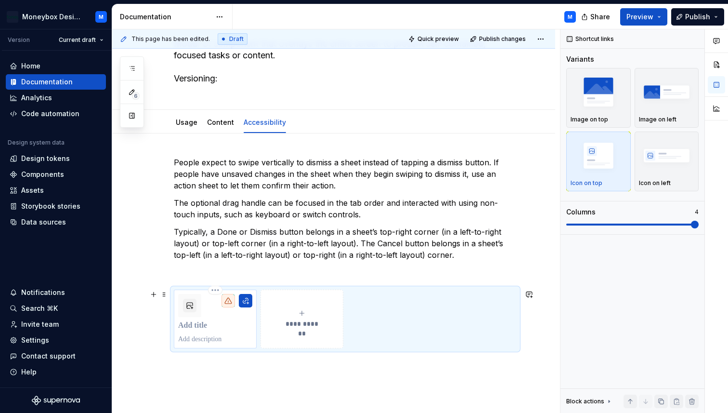
click at [222, 336] on p at bounding box center [215, 339] width 74 height 10
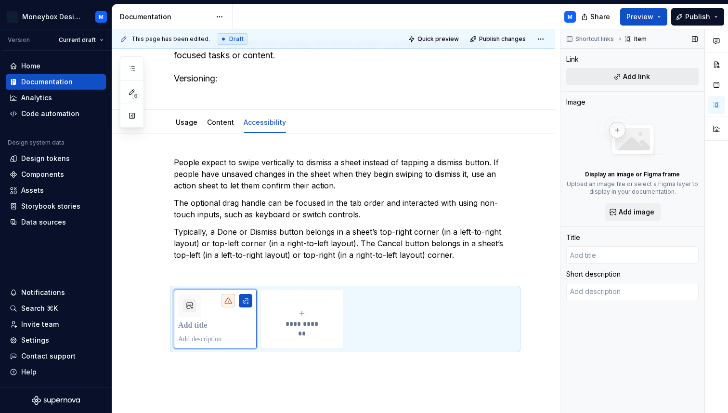
click at [627, 69] on button "Add link" at bounding box center [632, 76] width 132 height 17
type textarea "*"
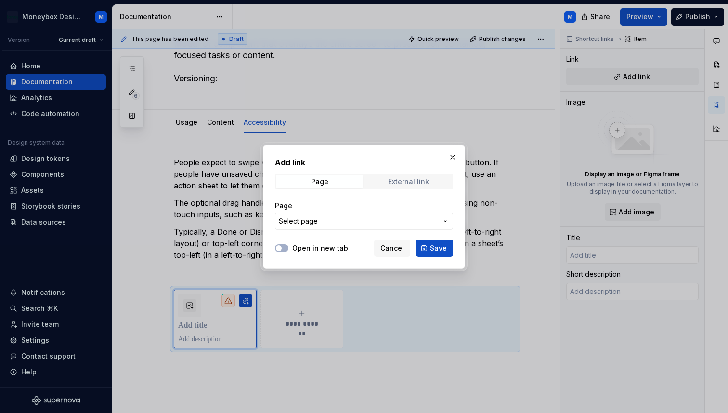
click at [397, 183] on div "External link" at bounding box center [408, 182] width 41 height 8
click at [339, 222] on input "URL" at bounding box center [364, 220] width 178 height 17
paste input "[URL][DOMAIN_NAME]"
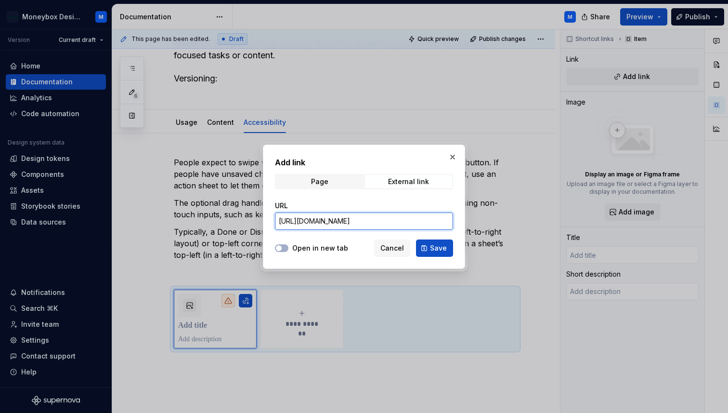
scroll to position [0, 30]
type input "[URL][DOMAIN_NAME]"
click at [277, 247] on span "button" at bounding box center [279, 248] width 6 height 6
click at [435, 248] on span "Save" at bounding box center [438, 248] width 17 height 10
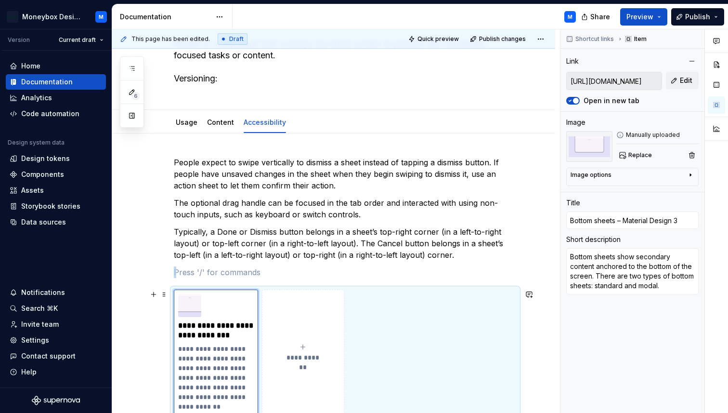
click at [301, 318] on button "**********" at bounding box center [303, 352] width 82 height 126
type textarea "*"
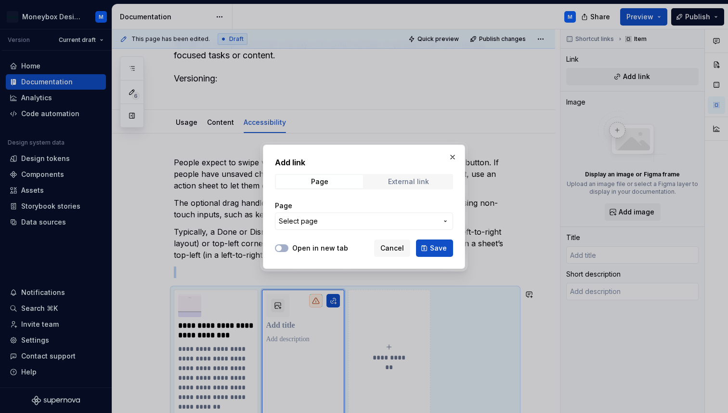
click at [395, 185] on span "External link" at bounding box center [408, 181] width 87 height 13
click at [279, 250] on span "button" at bounding box center [279, 248] width 6 height 6
type button "on"
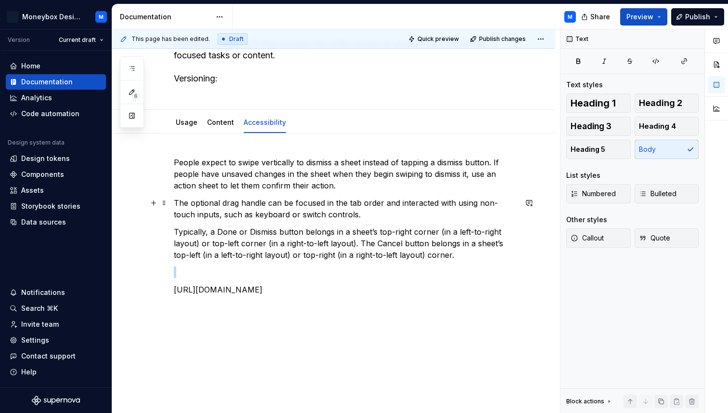
scroll to position [86, 0]
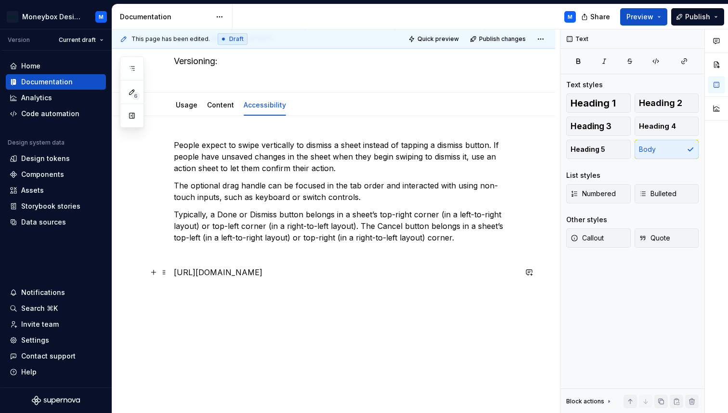
click at [324, 274] on p "[URL][DOMAIN_NAME]" at bounding box center [345, 272] width 343 height 12
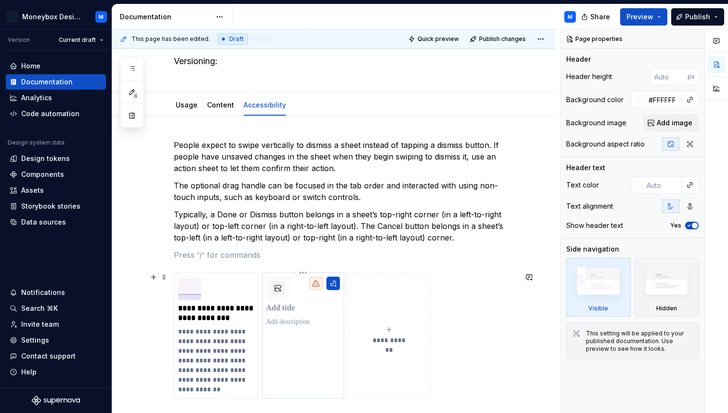
click at [295, 305] on p at bounding box center [303, 308] width 74 height 10
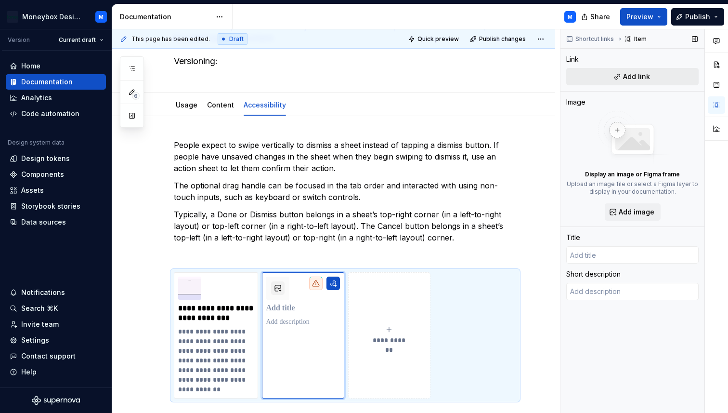
click at [612, 74] on button "Add link" at bounding box center [632, 76] width 132 height 17
type textarea "*"
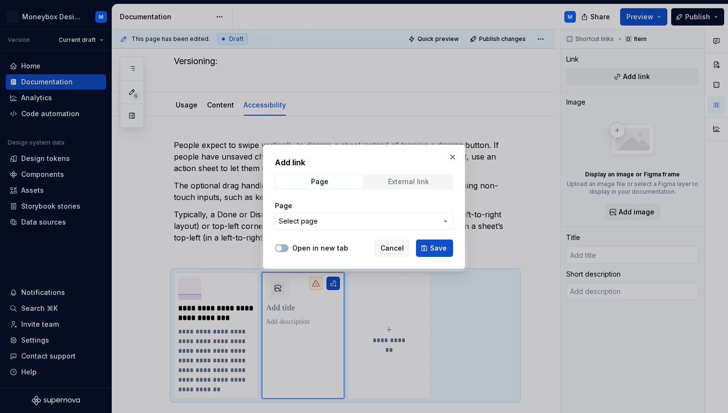
click at [407, 176] on span "External link" at bounding box center [408, 181] width 87 height 13
click at [280, 251] on div at bounding box center [281, 248] width 13 height 10
click at [279, 249] on span "button" at bounding box center [279, 248] width 6 height 6
click at [317, 222] on input "URL" at bounding box center [364, 220] width 178 height 17
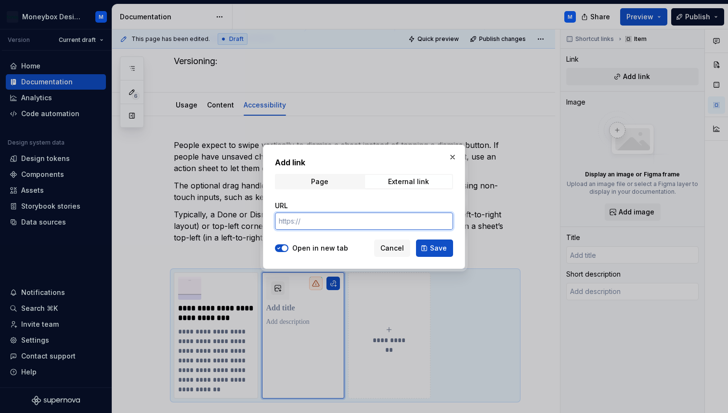
paste input "[URL][DOMAIN_NAME]"
type input "[URL][DOMAIN_NAME]"
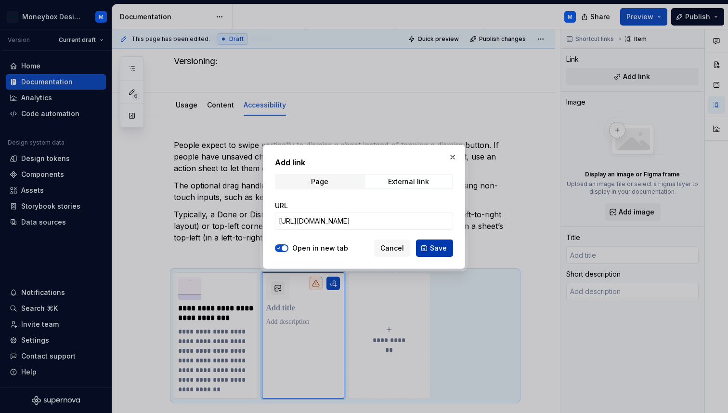
scroll to position [0, 0]
click at [442, 246] on span "Save" at bounding box center [438, 248] width 17 height 10
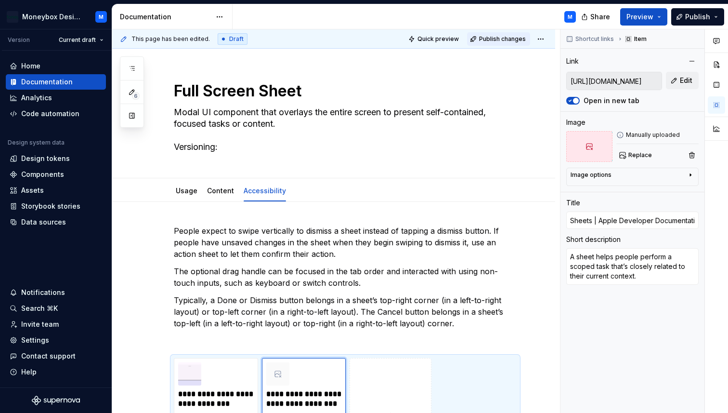
click at [500, 37] on span "Publish changes" at bounding box center [502, 39] width 47 height 8
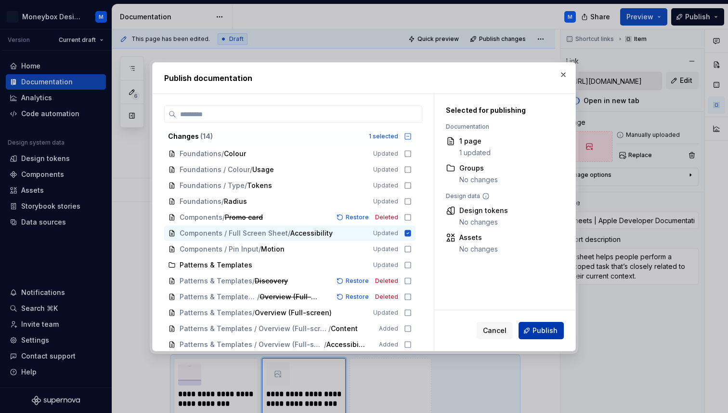
click at [534, 334] on button "Publish" at bounding box center [541, 330] width 45 height 17
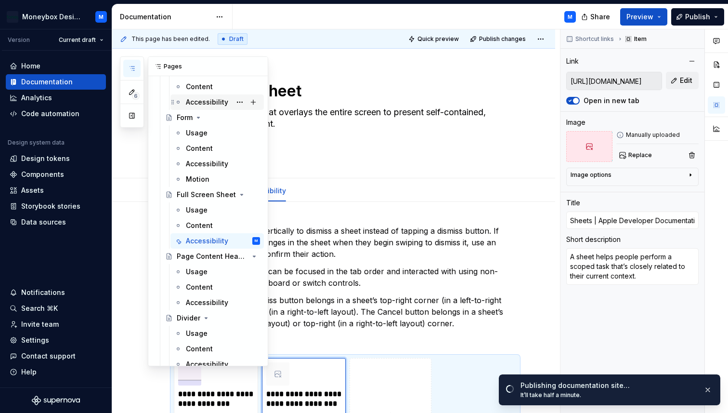
scroll to position [687, 0]
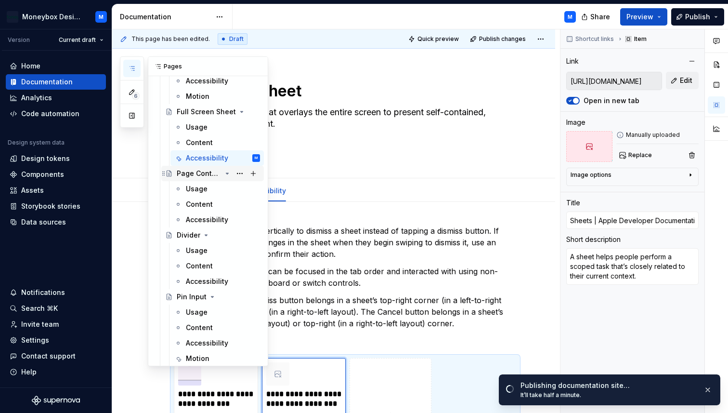
click at [190, 172] on div "Page Content Header" at bounding box center [199, 174] width 45 height 10
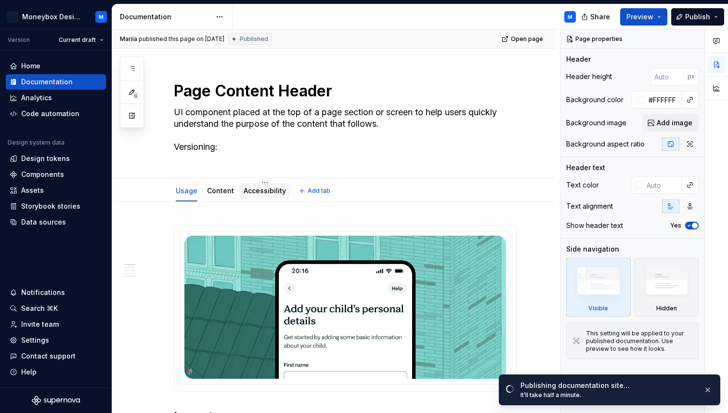
click at [254, 194] on link "Accessibility" at bounding box center [265, 190] width 42 height 8
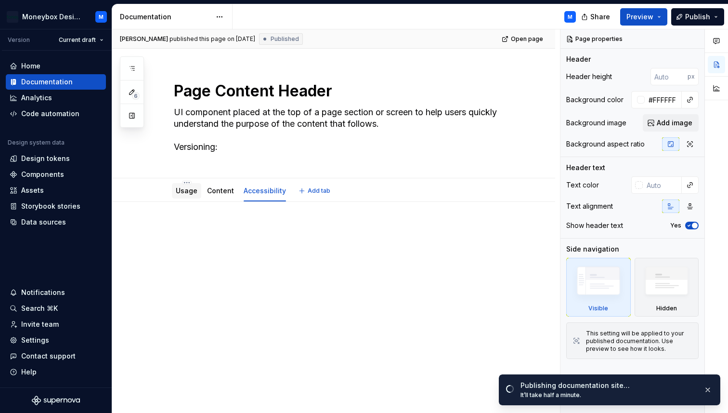
click at [180, 194] on link "Usage" at bounding box center [187, 190] width 22 height 8
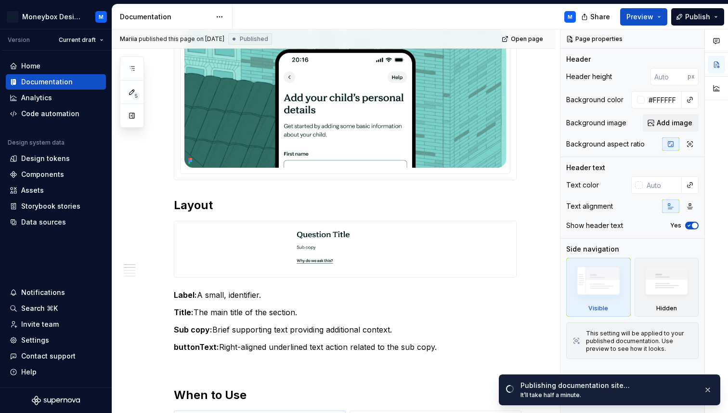
scroll to position [212, 0]
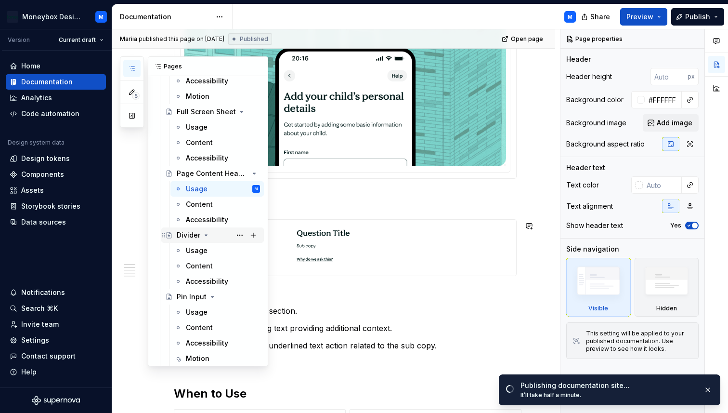
click at [189, 235] on div "Divider" at bounding box center [189, 235] width 24 height 10
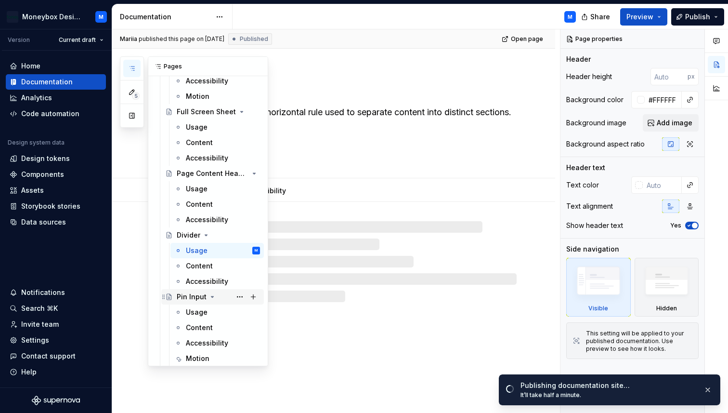
click at [190, 294] on div "Pin Input" at bounding box center [192, 297] width 30 height 10
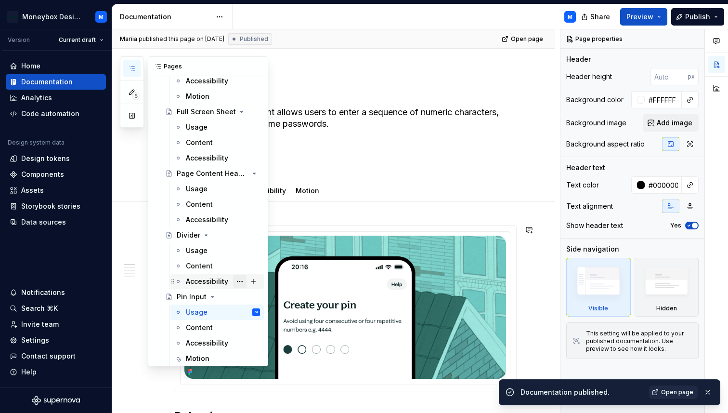
click at [238, 280] on button "Page tree" at bounding box center [239, 280] width 13 height 13
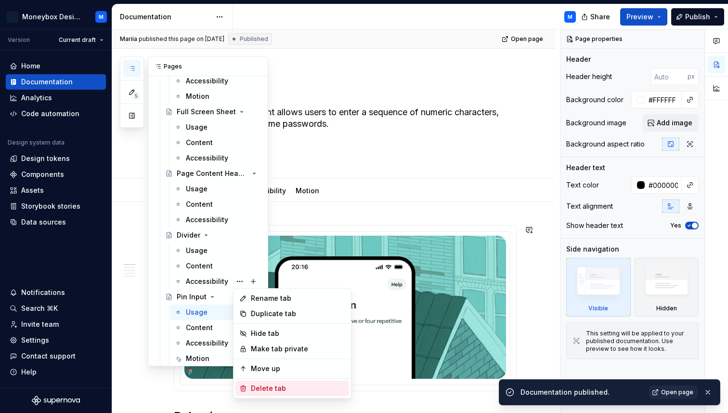
click at [262, 385] on div "Delete tab" at bounding box center [298, 388] width 94 height 10
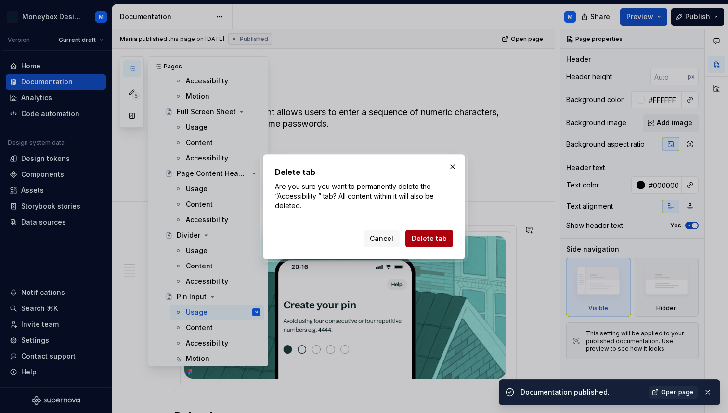
click at [427, 235] on span "Delete tab" at bounding box center [429, 239] width 35 height 10
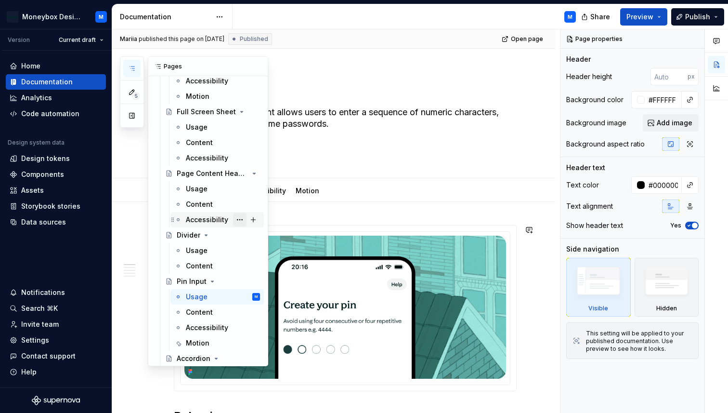
click at [240, 221] on button "Page tree" at bounding box center [239, 219] width 13 height 13
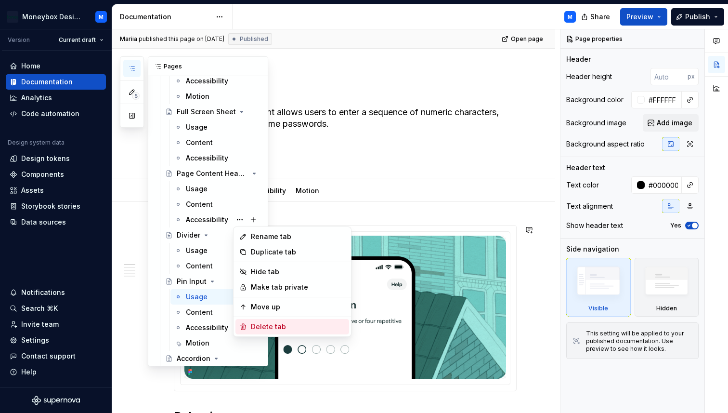
click at [274, 322] on div "Delete tab" at bounding box center [298, 327] width 94 height 10
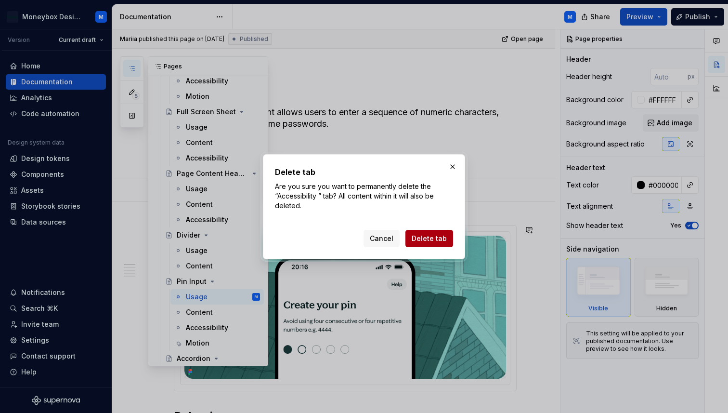
click at [434, 234] on span "Delete tab" at bounding box center [429, 239] width 35 height 10
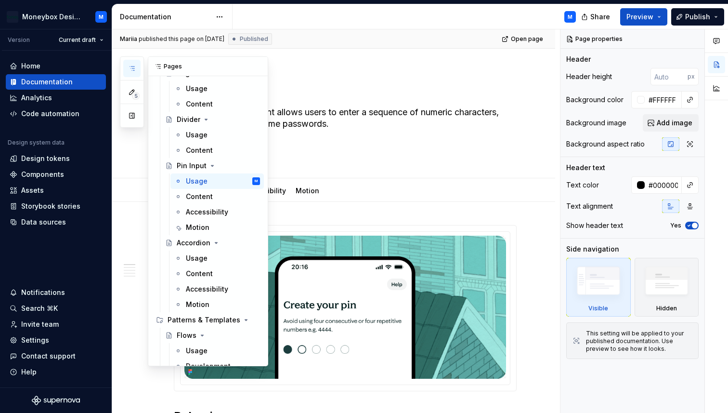
scroll to position [795, 0]
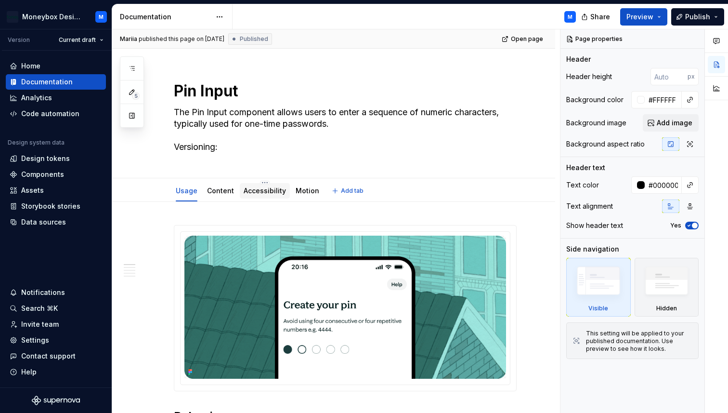
click at [269, 193] on link "Accessibility" at bounding box center [265, 190] width 42 height 8
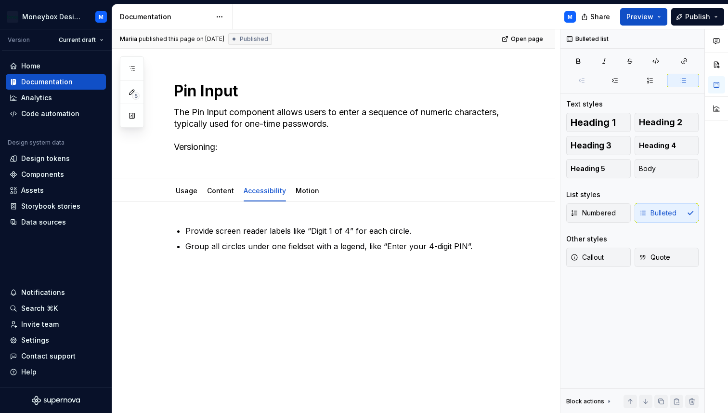
click at [264, 267] on div "Provide screen reader labels like “Digit 1 of 4” for each circle. Group all cir…" at bounding box center [345, 249] width 343 height 48
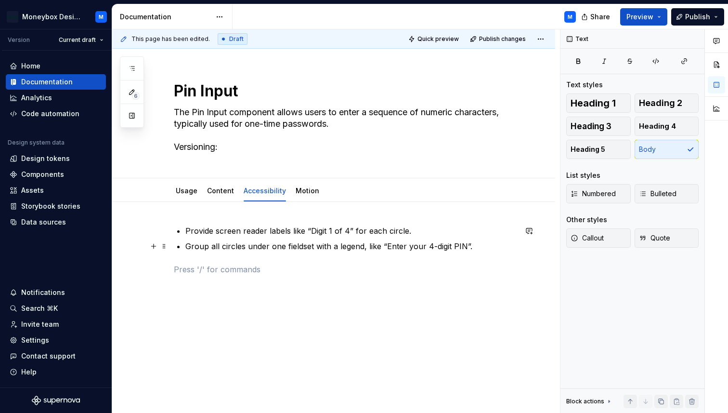
click at [479, 243] on p "Group all circles under one fieldset with a legend, like “Enter your 4-digit PI…" at bounding box center [350, 246] width 331 height 12
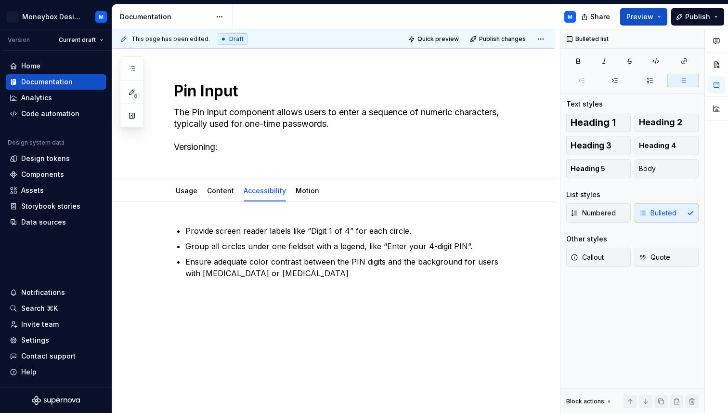
type textarea "*"
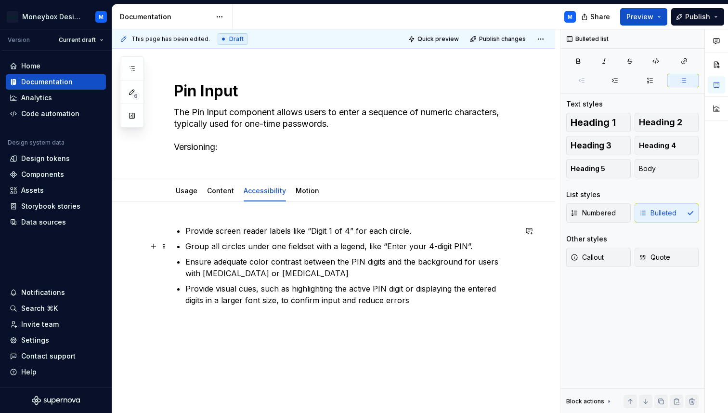
click at [471, 248] on p "Group all circles under one fieldset with a legend, like “Enter your 4-digit PI…" at bounding box center [350, 246] width 331 height 12
click at [387, 303] on p "Provide visual cues, such as highlighting the active PIN digit or displaying th…" at bounding box center [350, 294] width 331 height 23
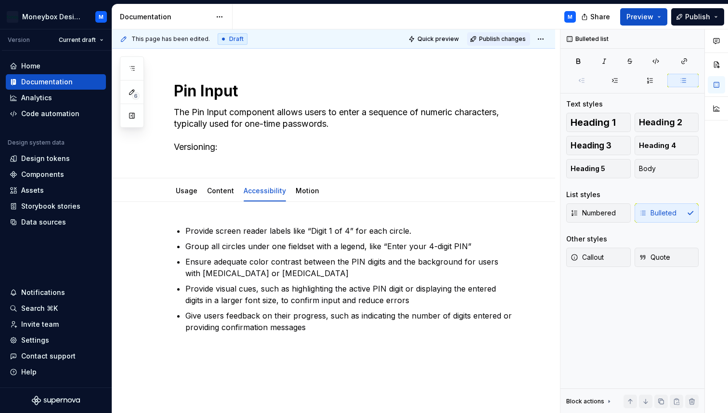
click at [489, 40] on span "Publish changes" at bounding box center [502, 39] width 47 height 8
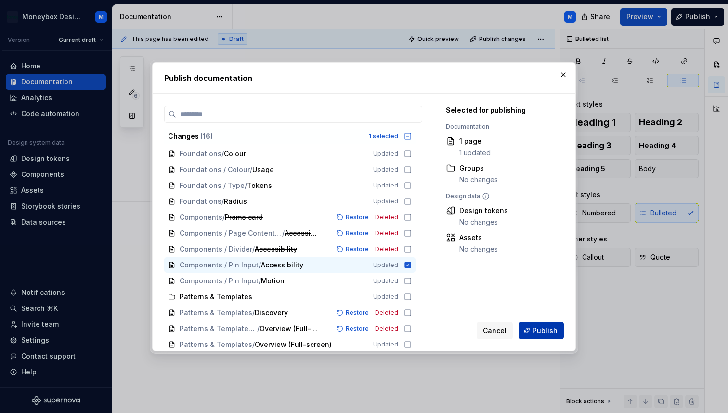
click at [543, 327] on span "Publish" at bounding box center [545, 331] width 25 height 10
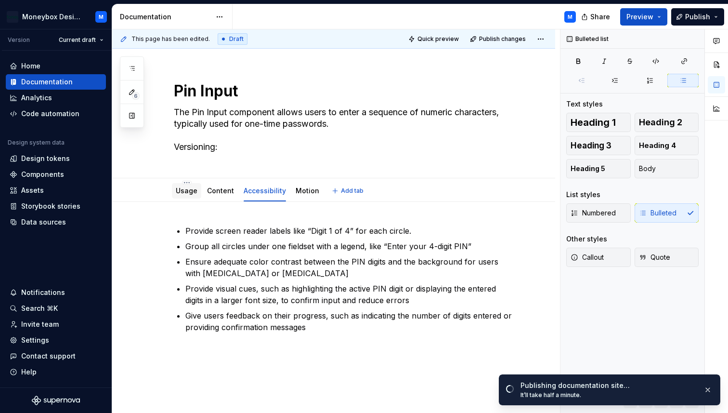
click at [183, 191] on link "Usage" at bounding box center [187, 190] width 22 height 8
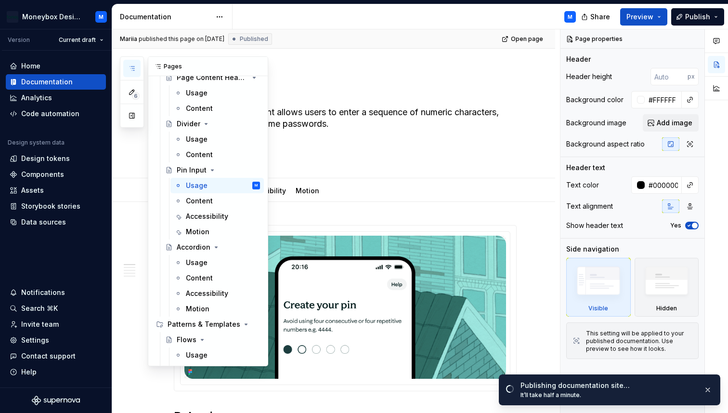
scroll to position [788, 0]
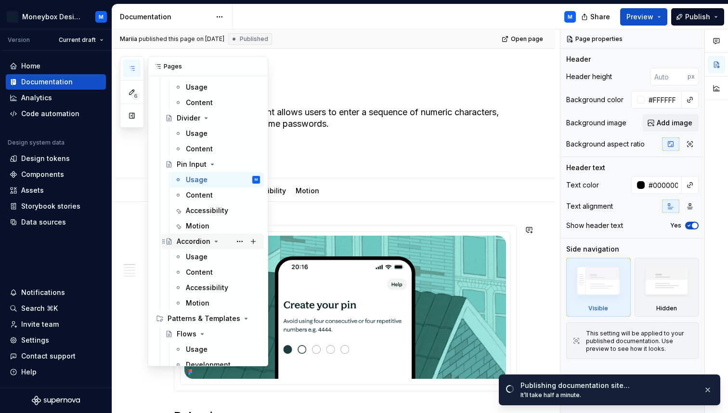
click at [190, 243] on div "Accordion" at bounding box center [194, 241] width 34 height 10
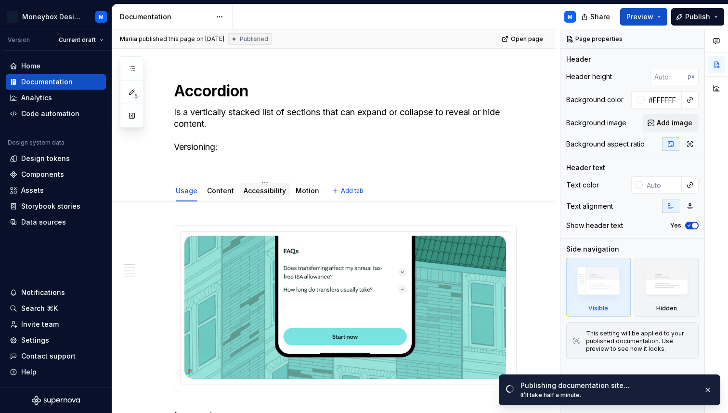
click at [250, 192] on link "Accessibility" at bounding box center [265, 190] width 42 height 8
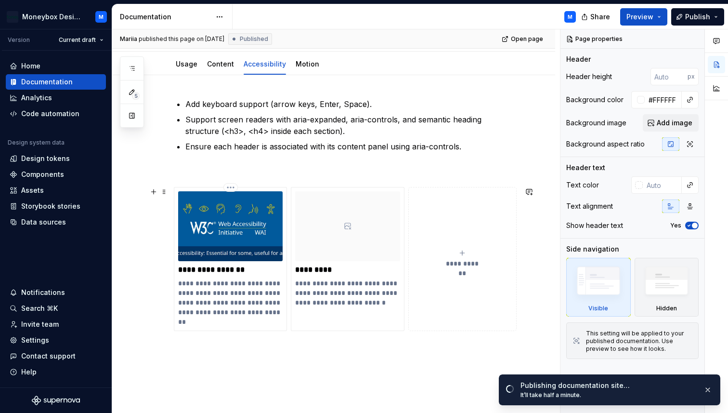
scroll to position [106, 0]
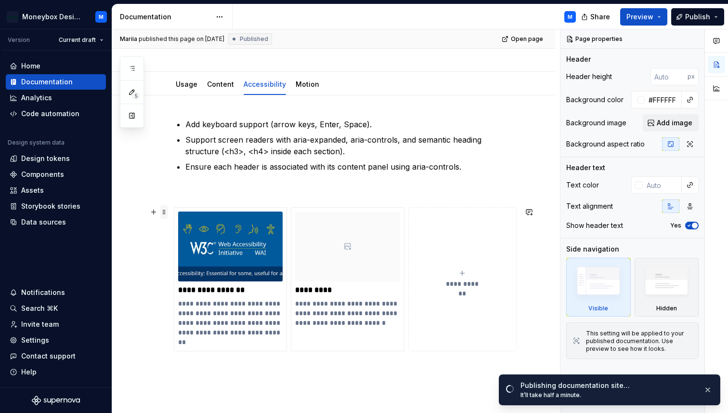
click at [164, 212] on span at bounding box center [164, 211] width 8 height 13
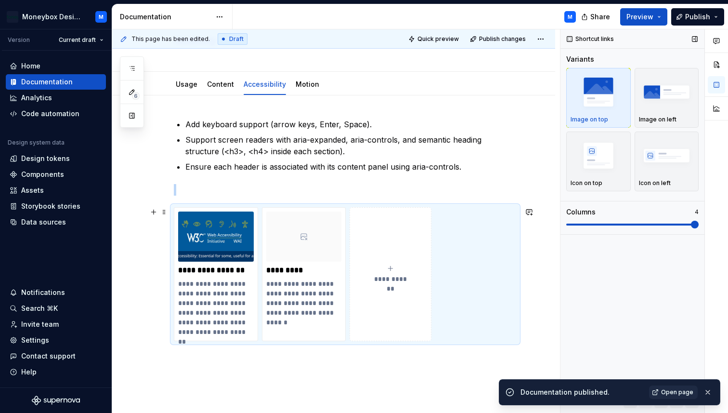
click at [691, 224] on span at bounding box center [695, 225] width 8 height 8
click at [586, 160] on img "button" at bounding box center [599, 155] width 56 height 35
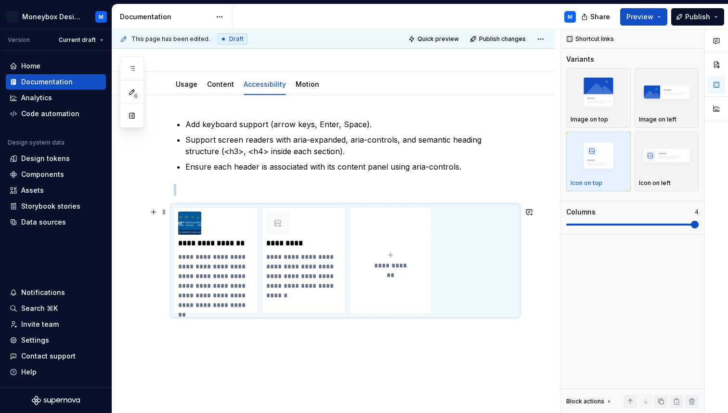
click at [382, 244] on button "**********" at bounding box center [391, 260] width 82 height 107
type textarea "*"
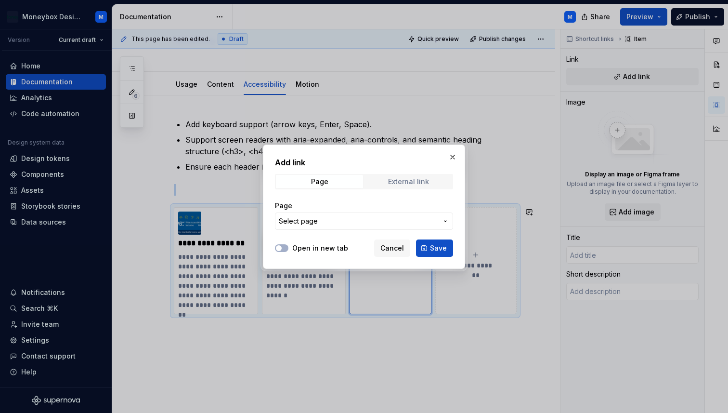
click at [396, 181] on div "External link" at bounding box center [408, 182] width 41 height 8
click at [284, 247] on button "Open in new tab" at bounding box center [281, 248] width 13 height 8
click at [314, 218] on input "URL" at bounding box center [364, 220] width 178 height 17
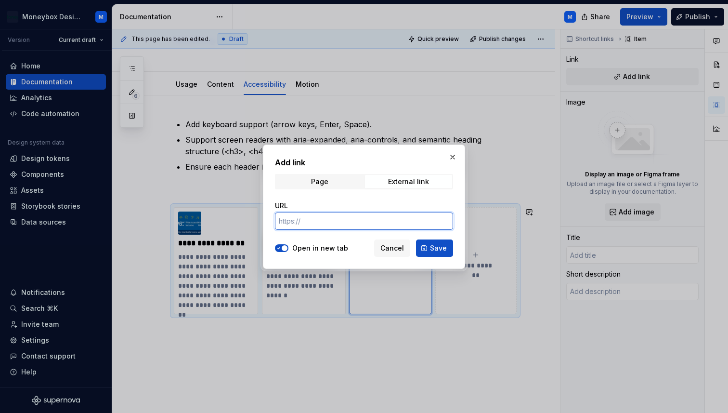
paste input "[URL][DOMAIN_NAME]"
type input "[URL][DOMAIN_NAME]"
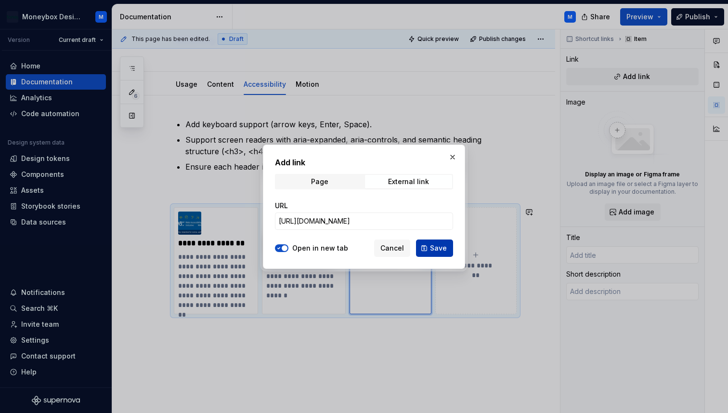
click at [439, 248] on span "Save" at bounding box center [438, 248] width 17 height 10
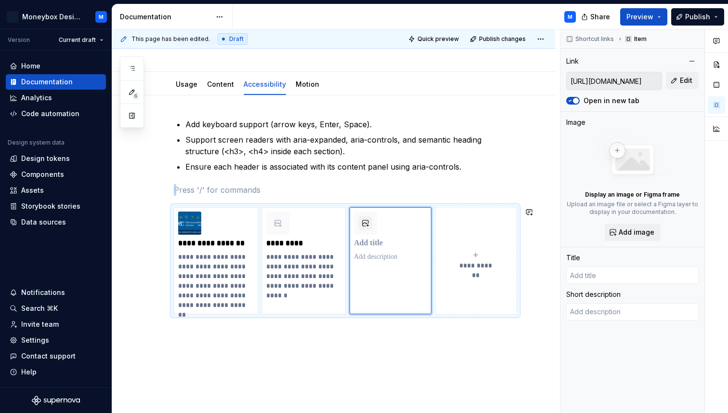
type textarea "*"
type input "MagentaA11y"
type textarea "The accessibility acceptance criteria testing generator by T-Mobile’s Accessibi…"
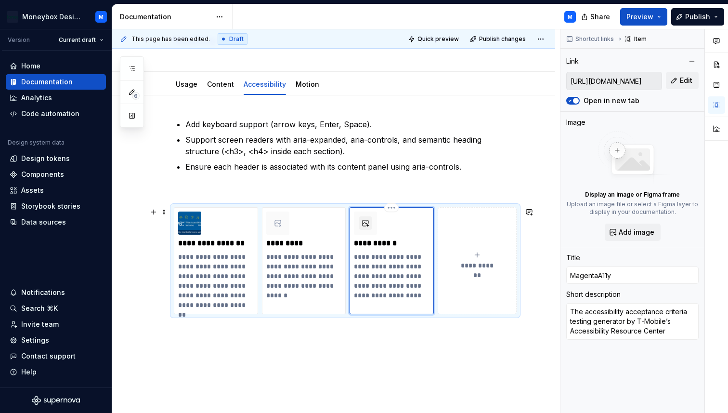
click at [389, 243] on p "**********" at bounding box center [392, 243] width 76 height 10
type textarea "*"
type input "Expandable"
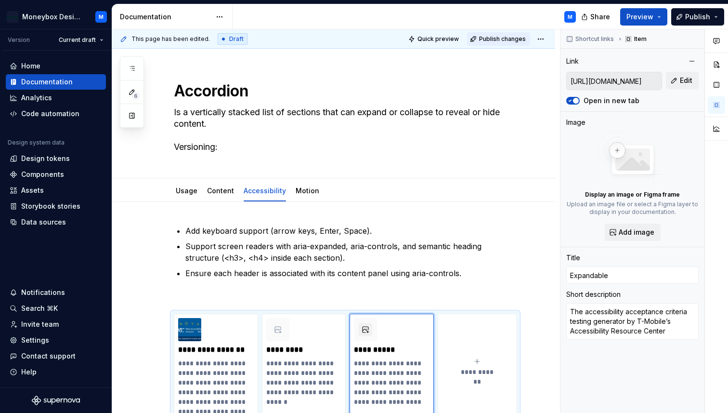
click at [496, 37] on span "Publish changes" at bounding box center [502, 39] width 47 height 8
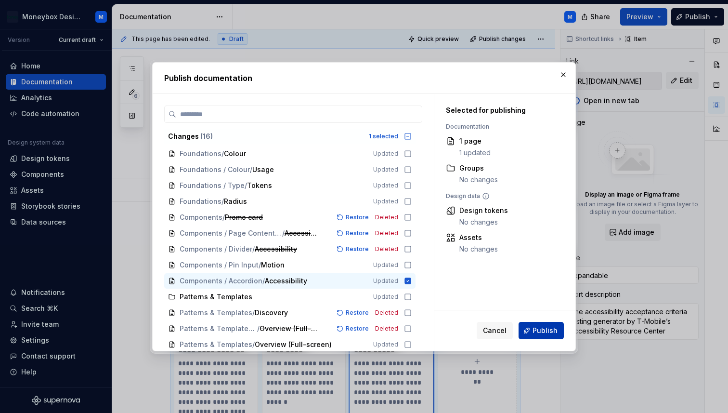
click at [539, 326] on span "Publish" at bounding box center [545, 331] width 25 height 10
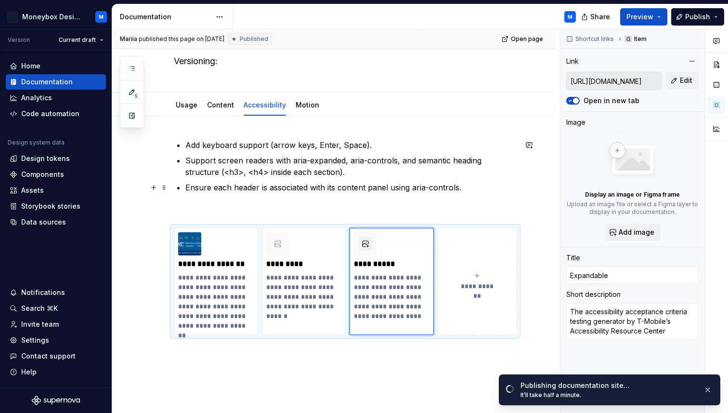
scroll to position [96, 0]
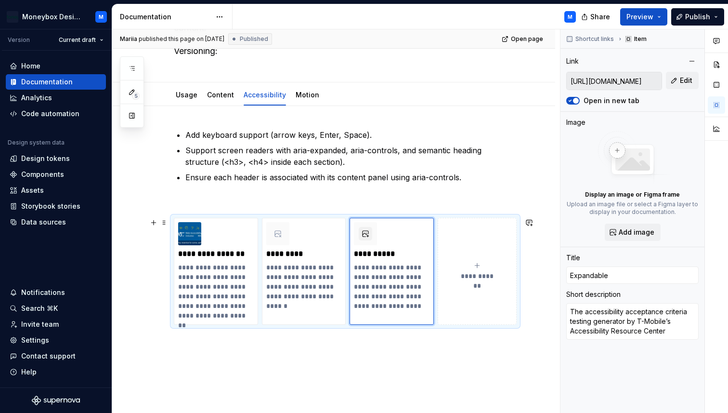
click at [210, 155] on p "Support screen readers with aria-expanded, aria-controls, and semantic heading …" at bounding box center [350, 155] width 331 height 23
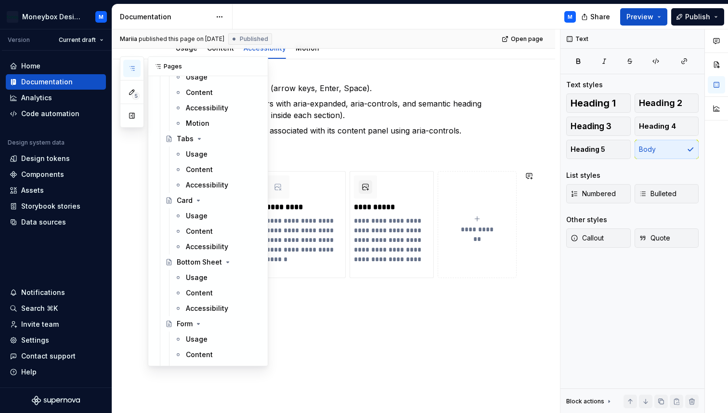
scroll to position [399, 0]
click at [198, 247] on div "Accessibility" at bounding box center [207, 246] width 42 height 10
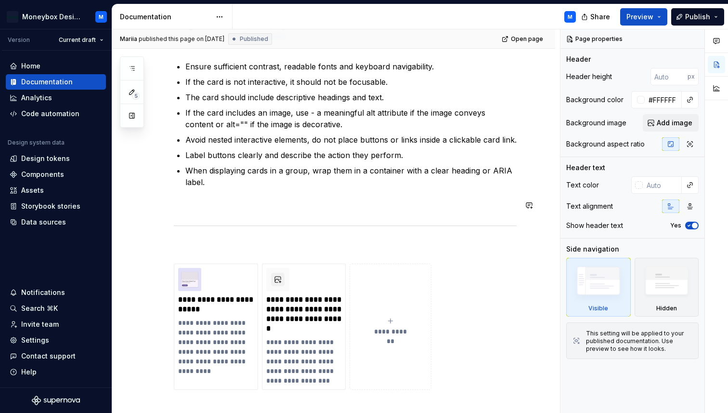
scroll to position [154, 0]
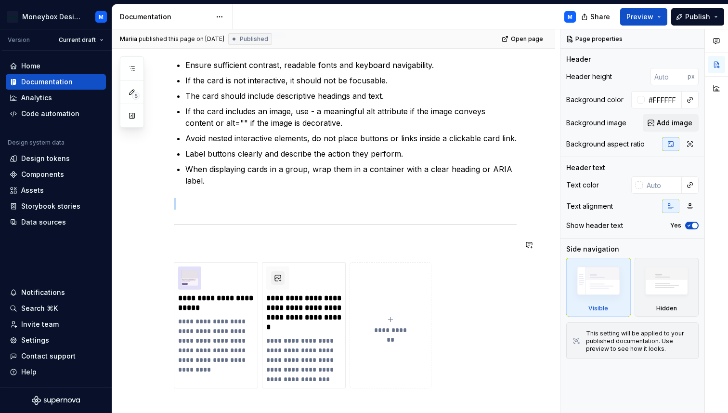
click at [240, 222] on div at bounding box center [345, 224] width 343 height 6
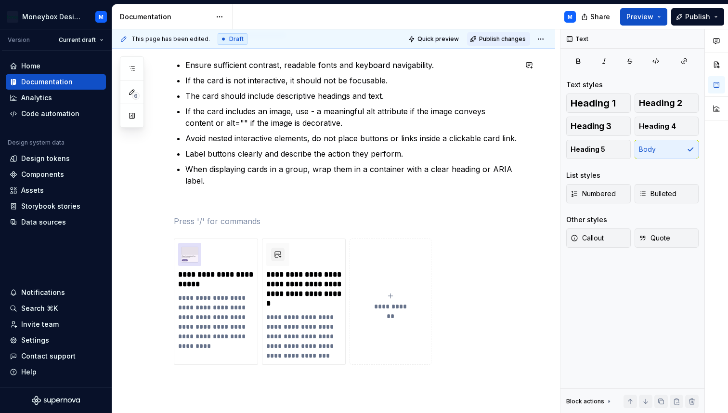
click at [504, 39] on span "Publish changes" at bounding box center [502, 39] width 47 height 8
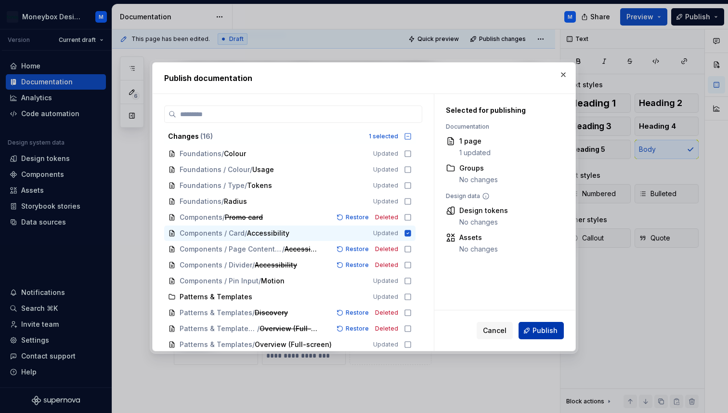
click at [550, 335] on button "Publish" at bounding box center [541, 330] width 45 height 17
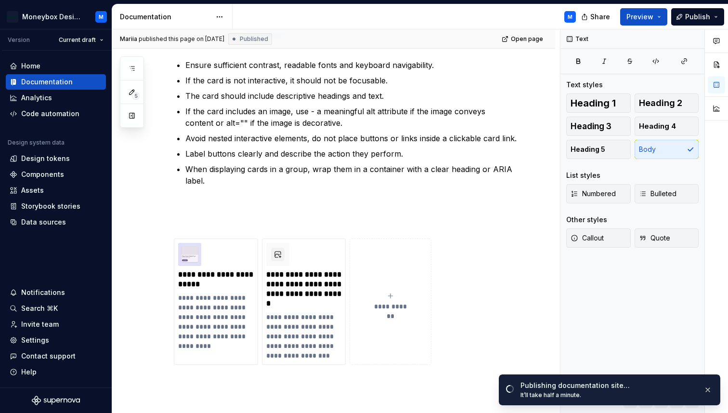
type textarea "*"
